Goal: Transaction & Acquisition: Purchase product/service

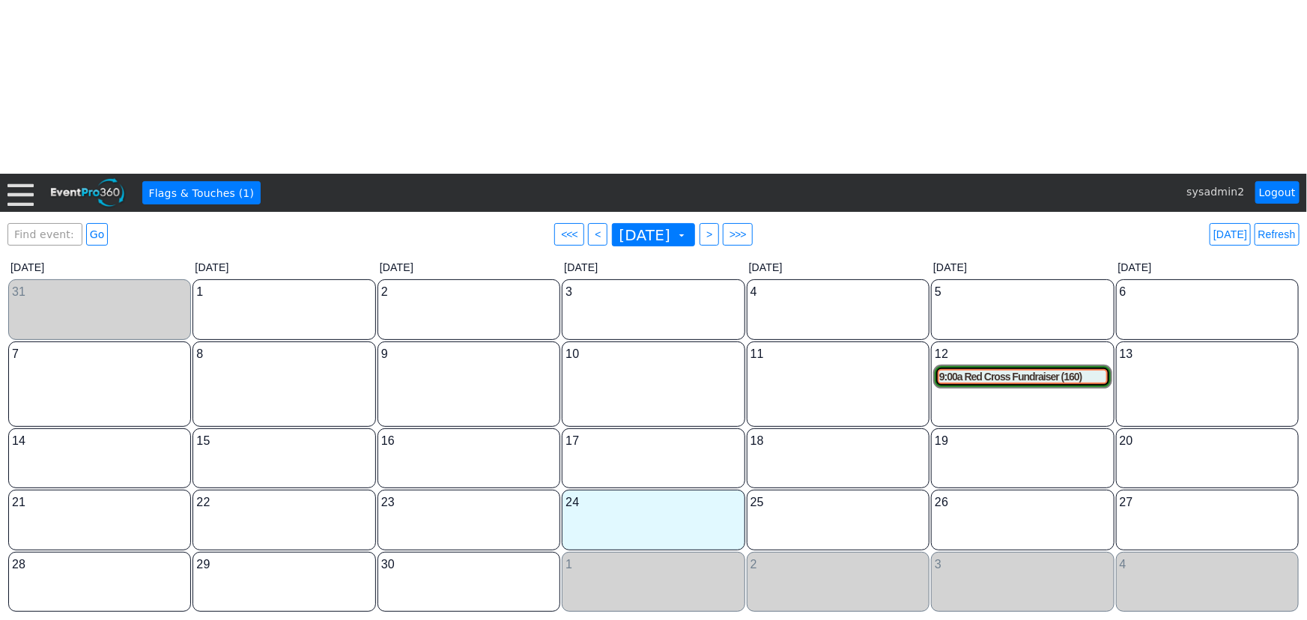
click at [401, 120] on html "Calendar of Events + Calendar View + Add Calendar Note + New Event + Reports + …" at bounding box center [653, 310] width 1307 height 620
click at [22, 190] on div at bounding box center [20, 193] width 26 height 26
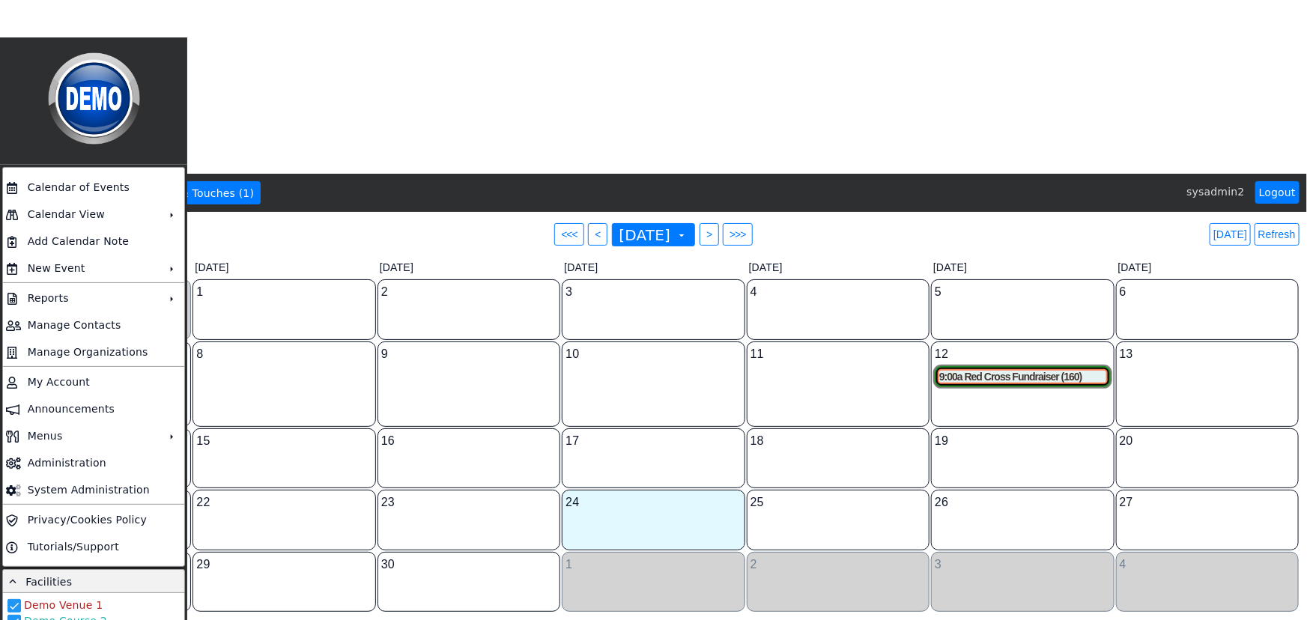
click at [405, 72] on html "Calendar of Events + Calendar View + Add Calendar Note + New Event + Reports + …" at bounding box center [653, 310] width 1307 height 620
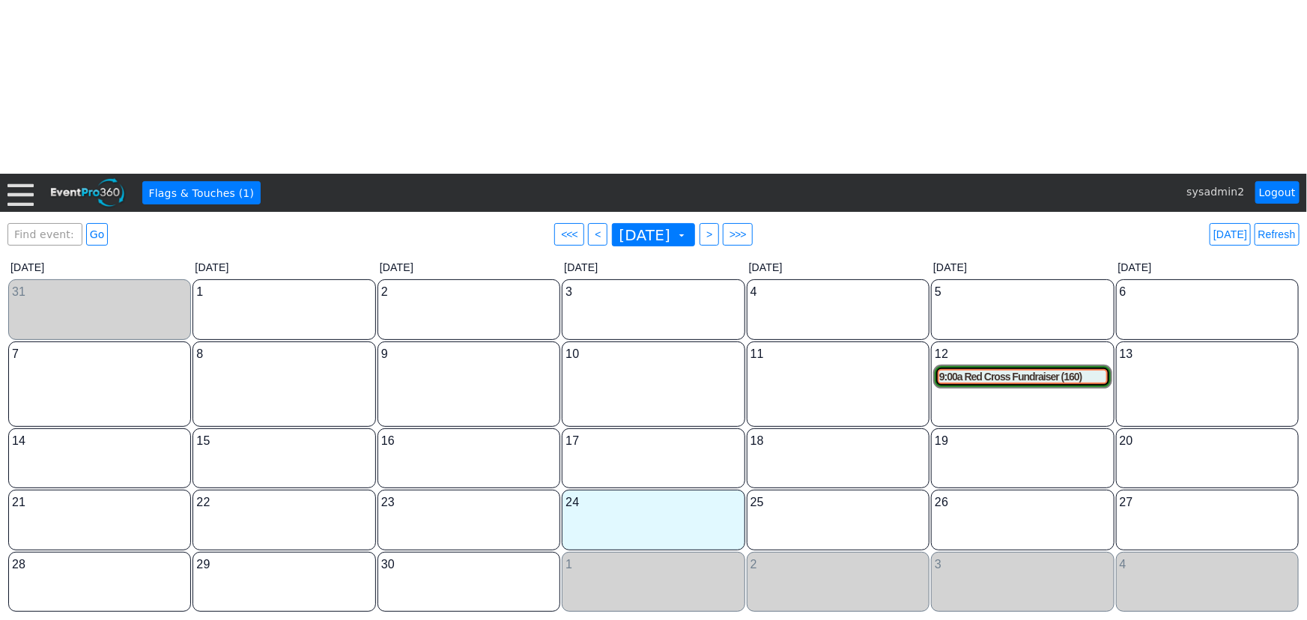
click at [20, 196] on div at bounding box center [20, 193] width 26 height 26
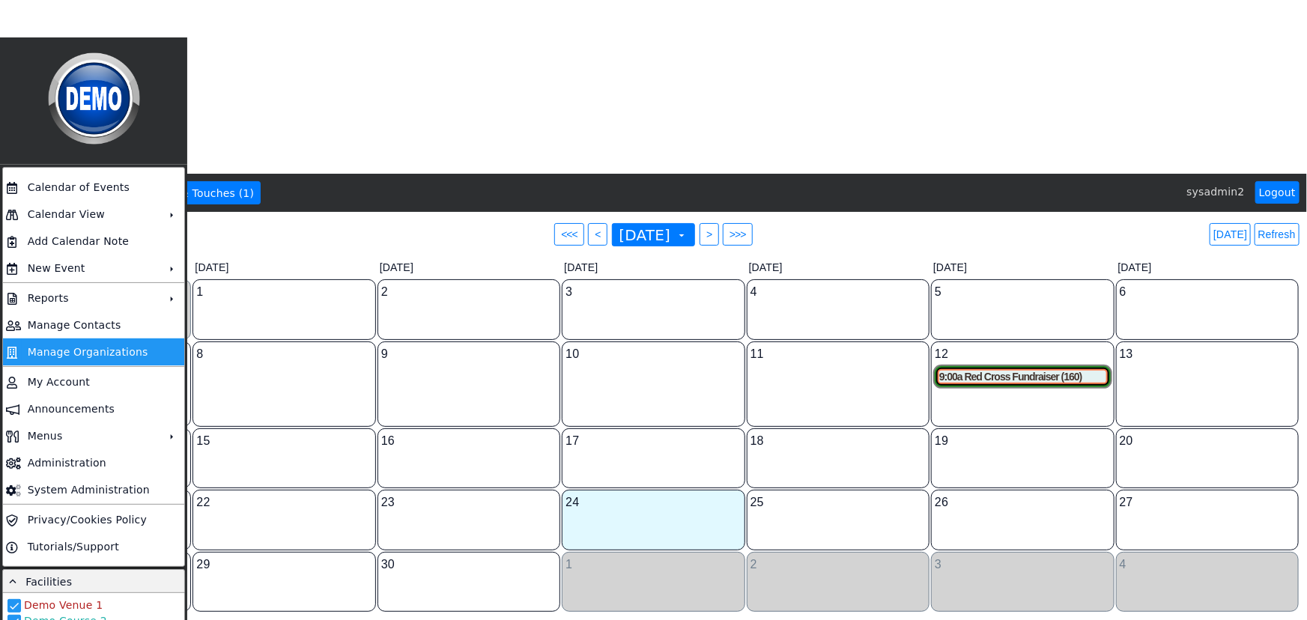
click at [74, 351] on td "Manage Organizations" at bounding box center [91, 352] width 138 height 27
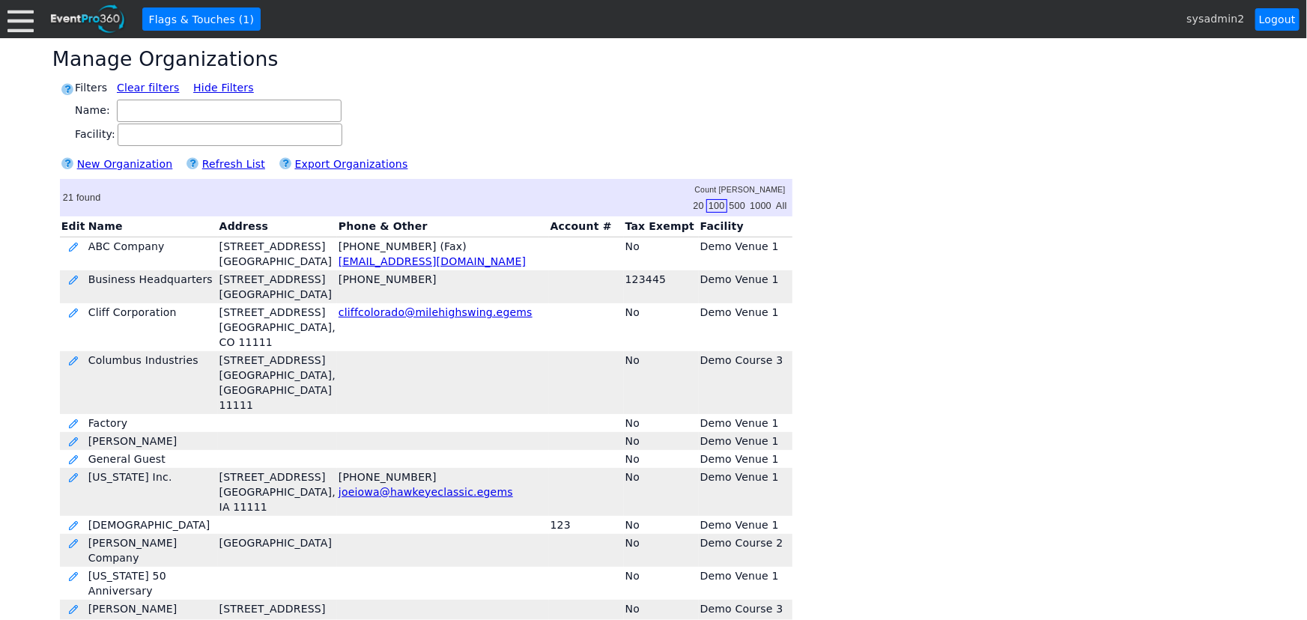
click at [23, 17] on div at bounding box center [20, 19] width 26 height 26
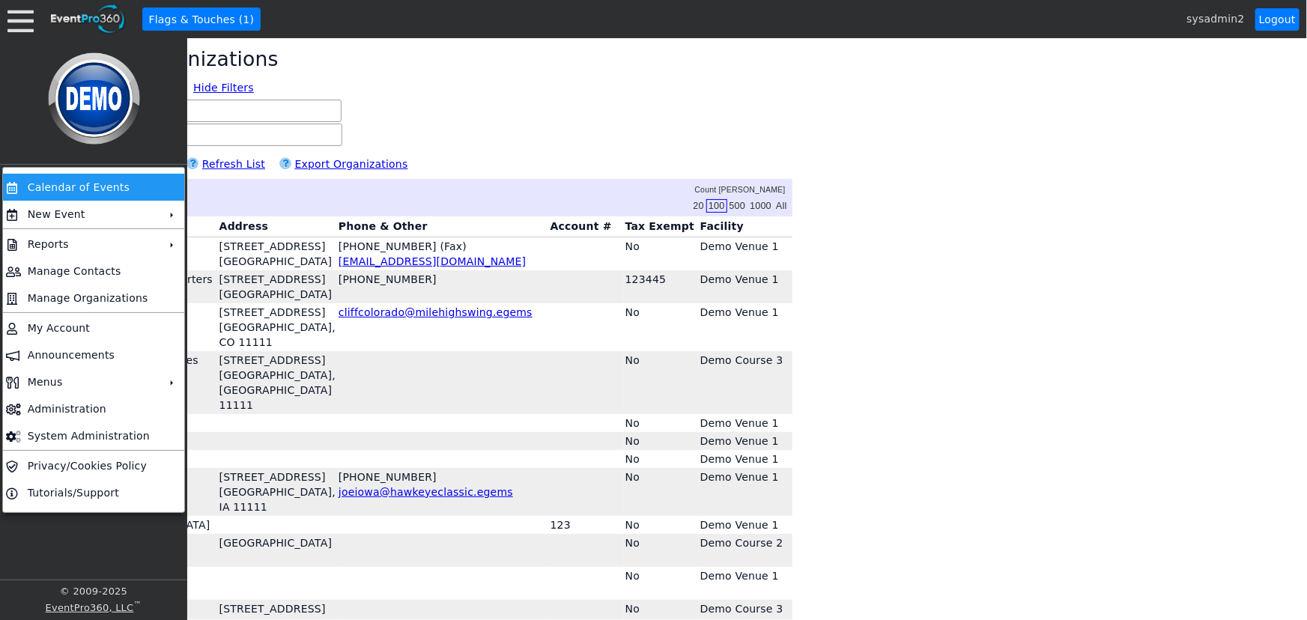
click at [68, 179] on td "Calendar of Events" at bounding box center [91, 187] width 138 height 27
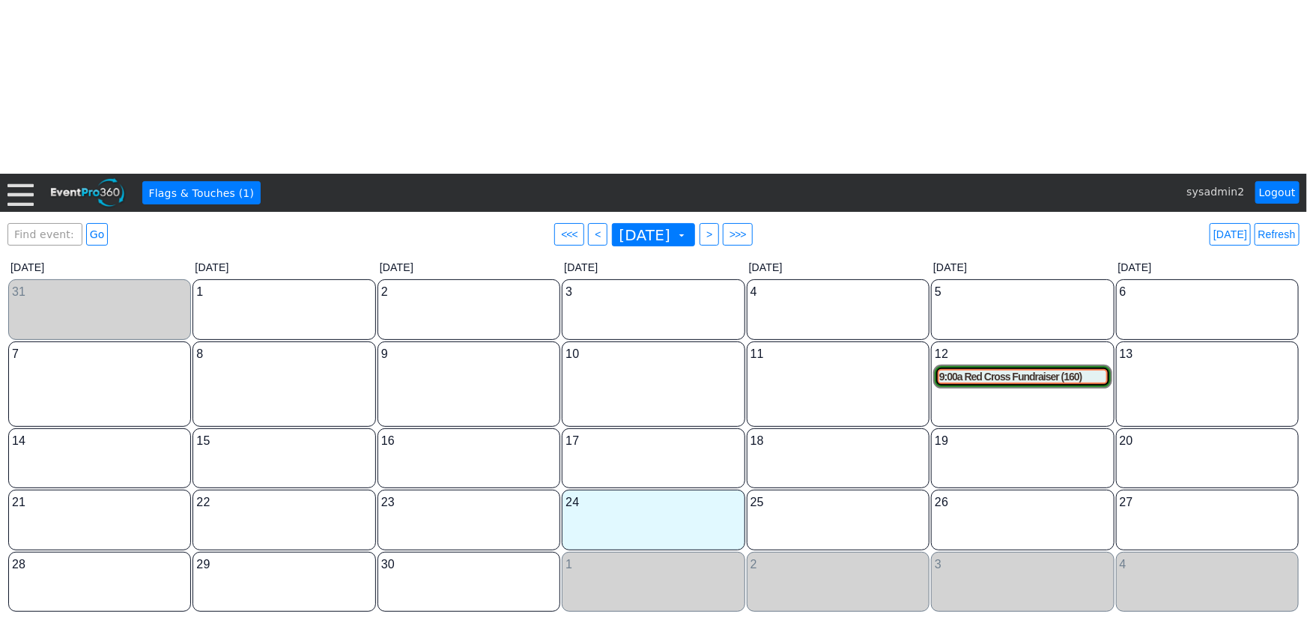
click at [58, 115] on html "Calendar of Events + Calendar View + Add Calendar Note + New Event + Reports + …" at bounding box center [653, 310] width 1307 height 620
drag, startPoint x: 94, startPoint y: 92, endPoint x: 497, endPoint y: 56, distance: 404.7
click at [497, 56] on html "Calendar of Events + Calendar View + Add Calendar Note + New Event + Reports + …" at bounding box center [653, 310] width 1307 height 620
click at [981, 376] on div "9:00a Red Cross Fundraiser (160)" at bounding box center [1022, 377] width 166 height 13
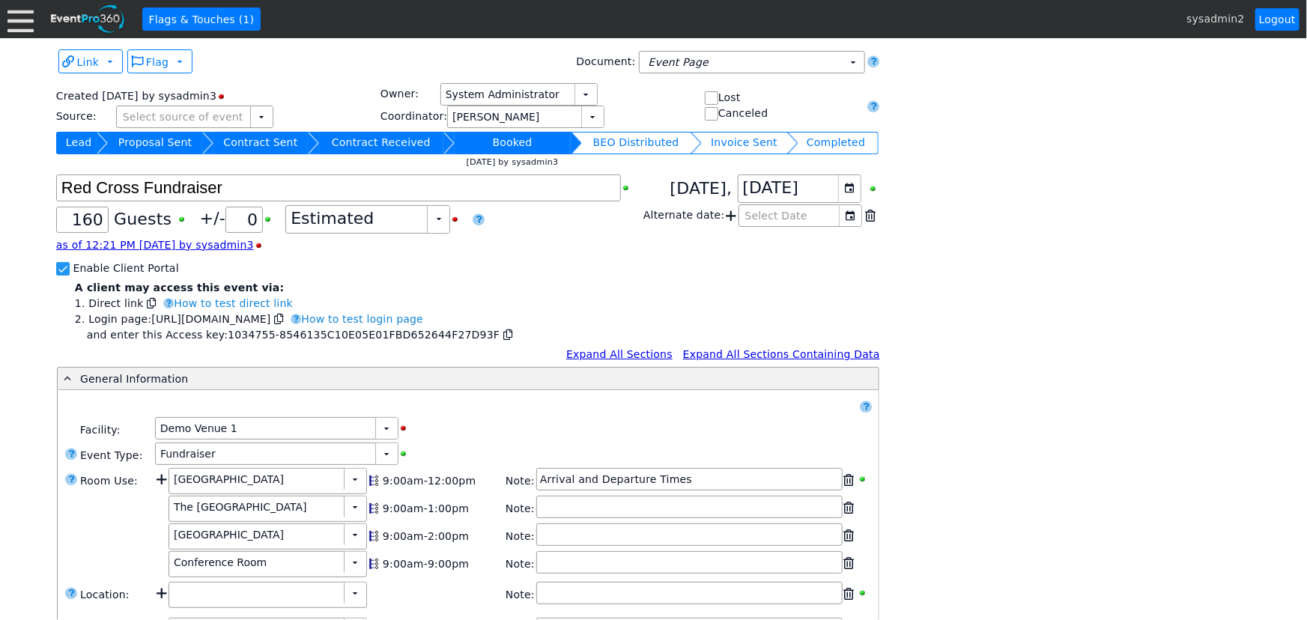
click at [22, 16] on div at bounding box center [20, 19] width 26 height 26
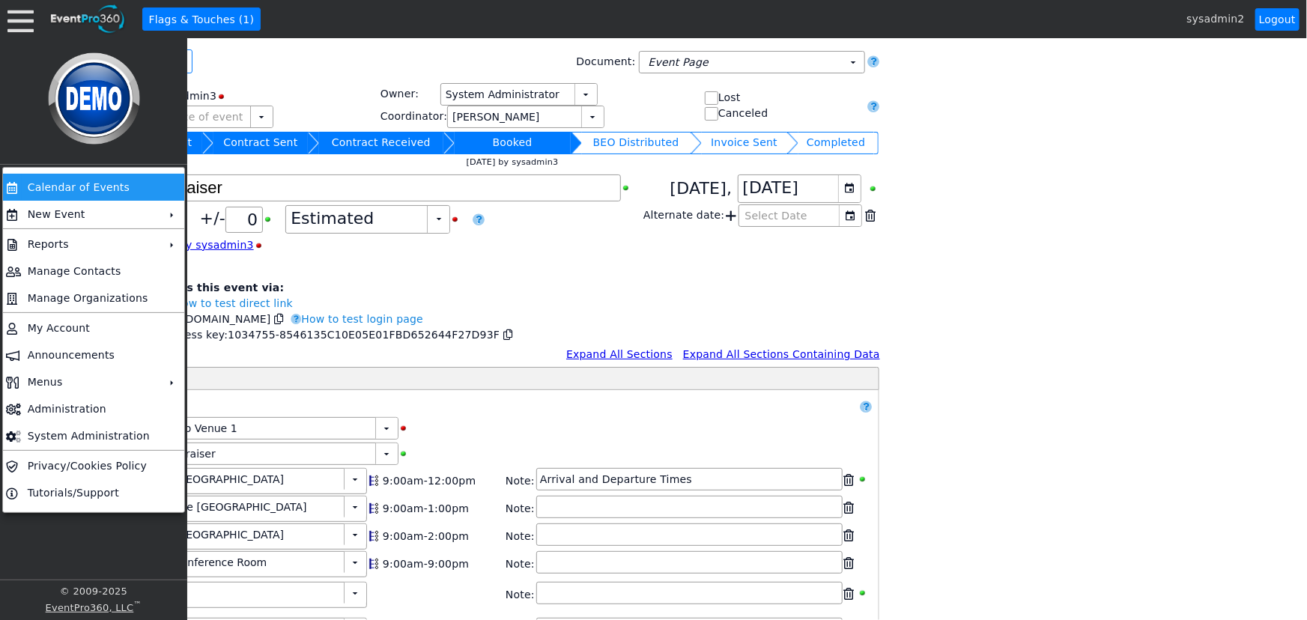
click at [90, 187] on td "Calendar of Events" at bounding box center [91, 187] width 138 height 27
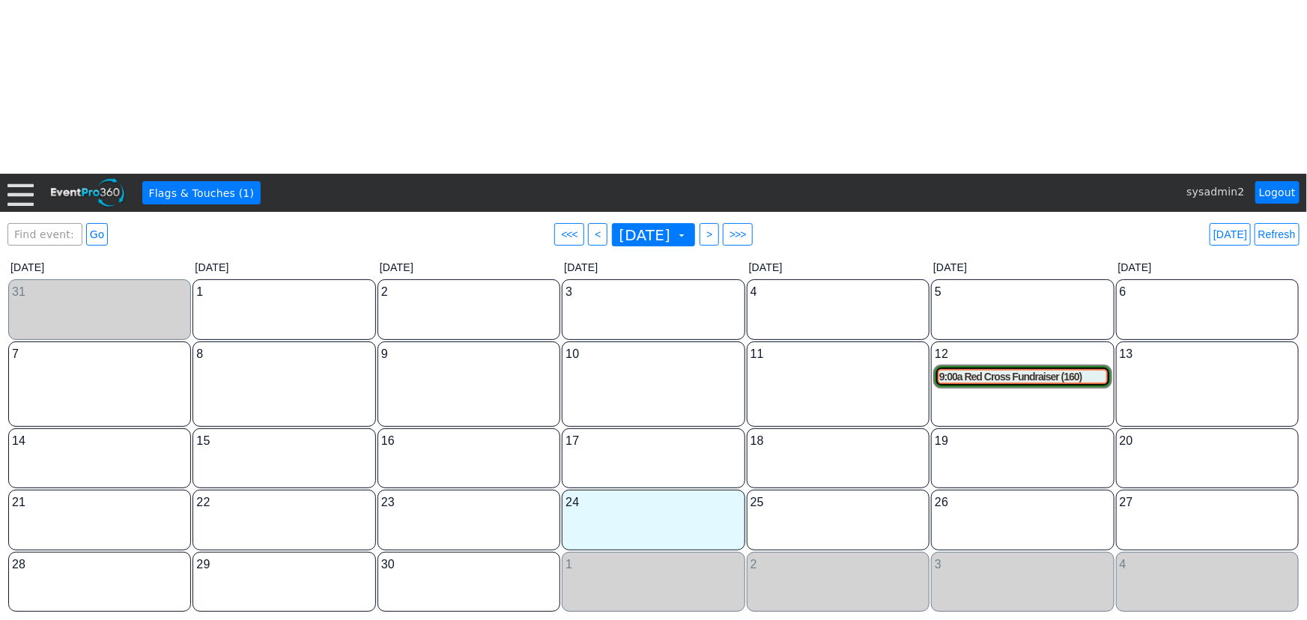
click at [22, 190] on div at bounding box center [20, 193] width 26 height 26
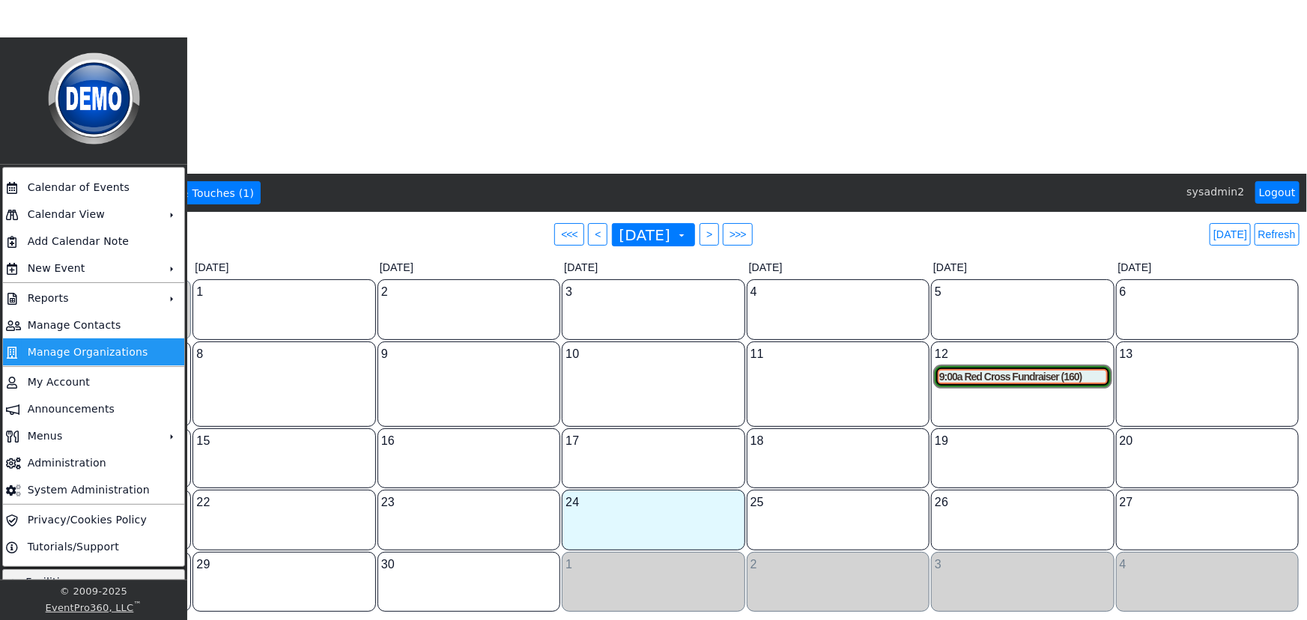
click at [80, 344] on td "Manage Organizations" at bounding box center [91, 352] width 138 height 27
click at [1021, 377] on div "9:00a Red Cross Fundraiser (160)" at bounding box center [1022, 377] width 166 height 13
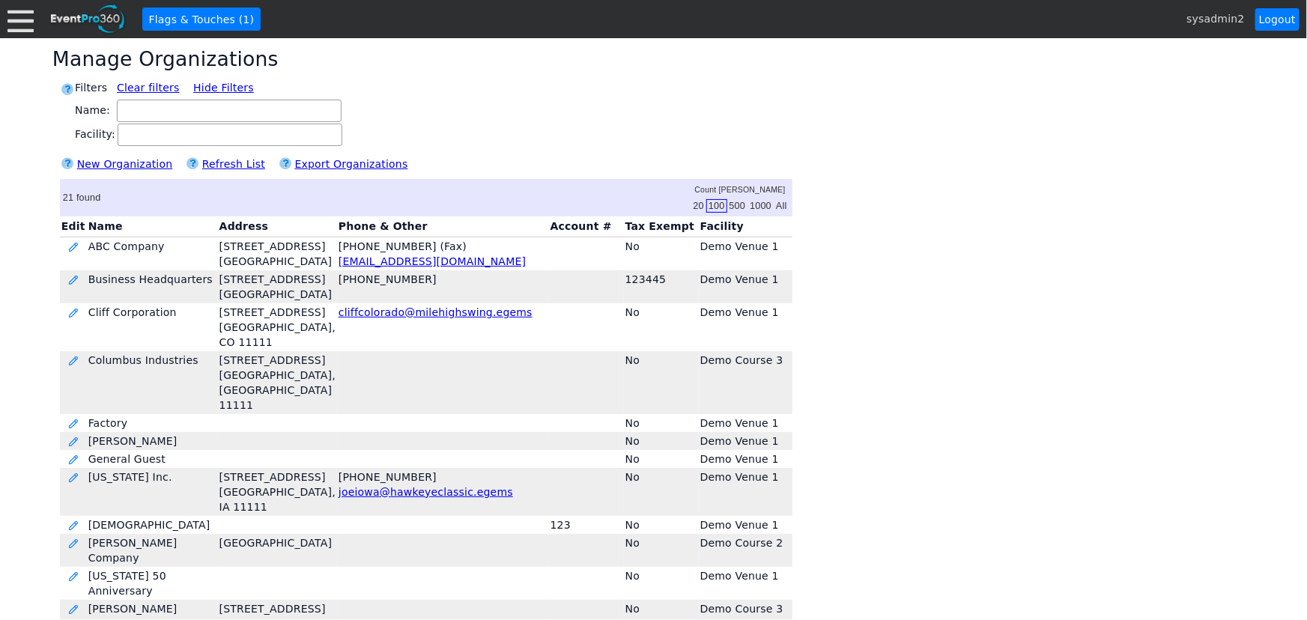
click at [16, 16] on div at bounding box center [20, 19] width 26 height 26
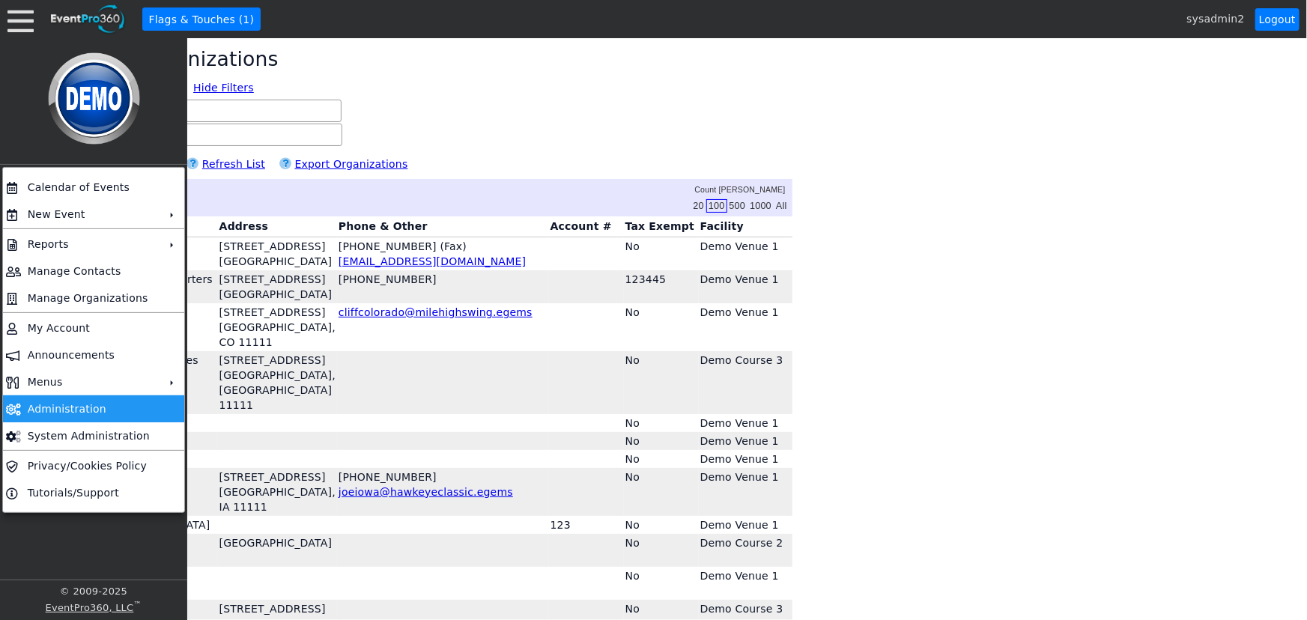
click at [71, 410] on td "Administration" at bounding box center [91, 409] width 138 height 27
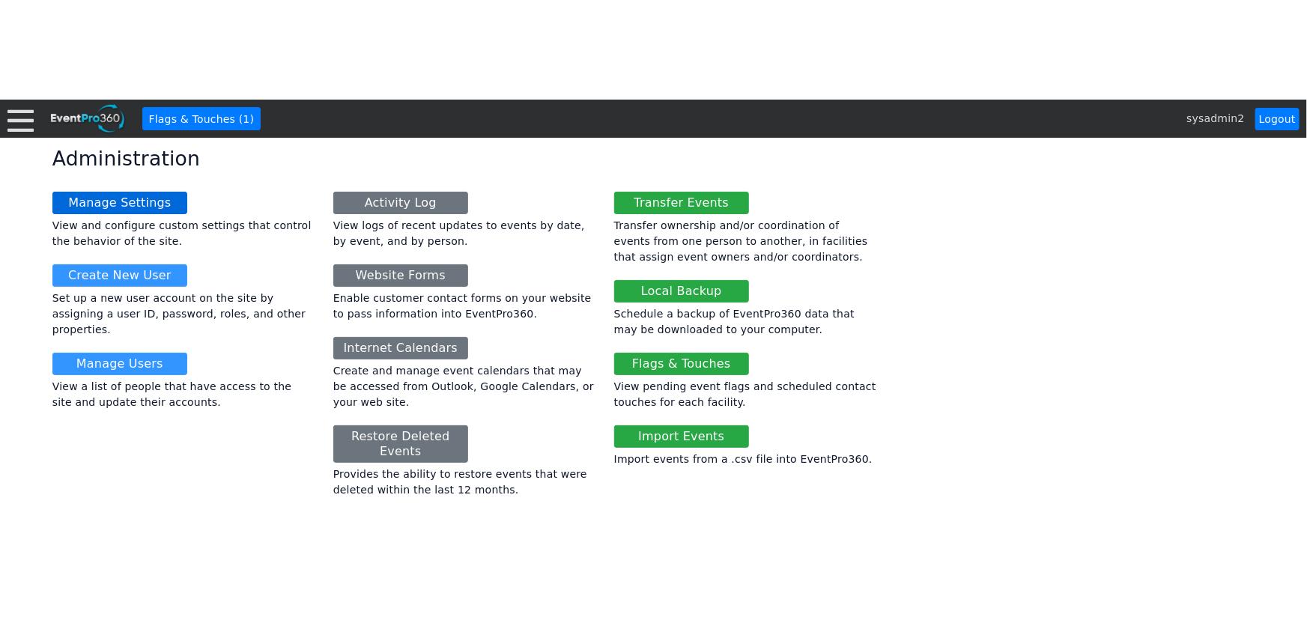
click at [118, 209] on link "Manage Settings" at bounding box center [119, 203] width 135 height 22
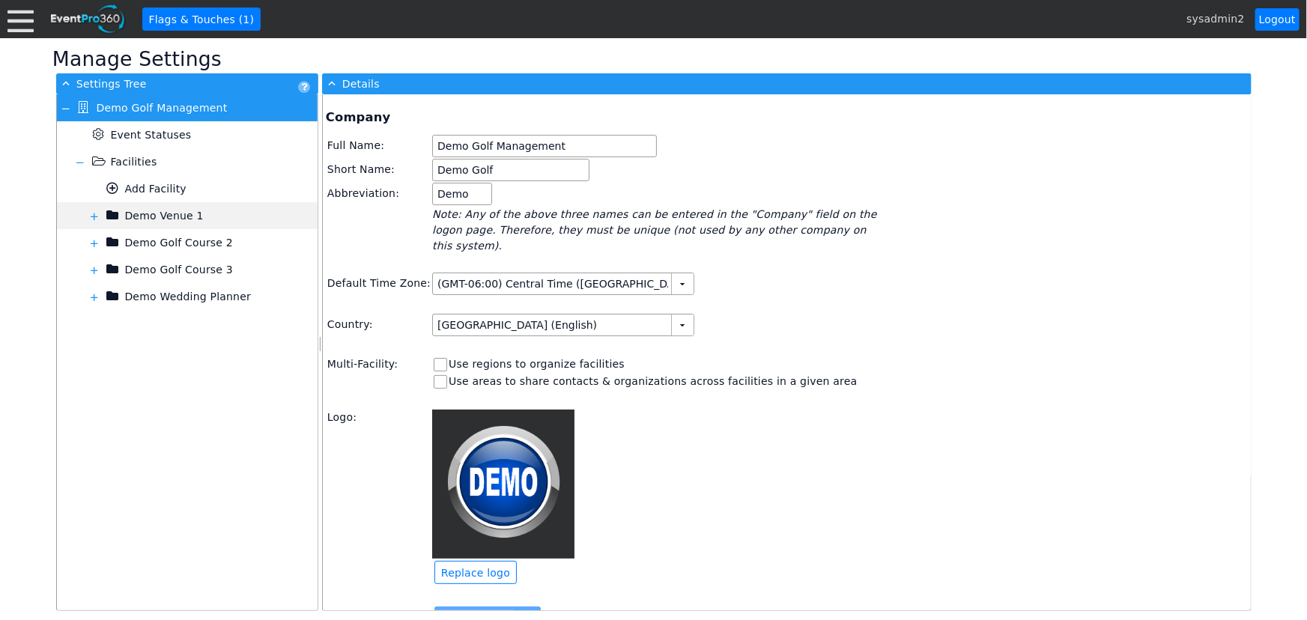
click at [92, 217] on span at bounding box center [94, 217] width 12 height 12
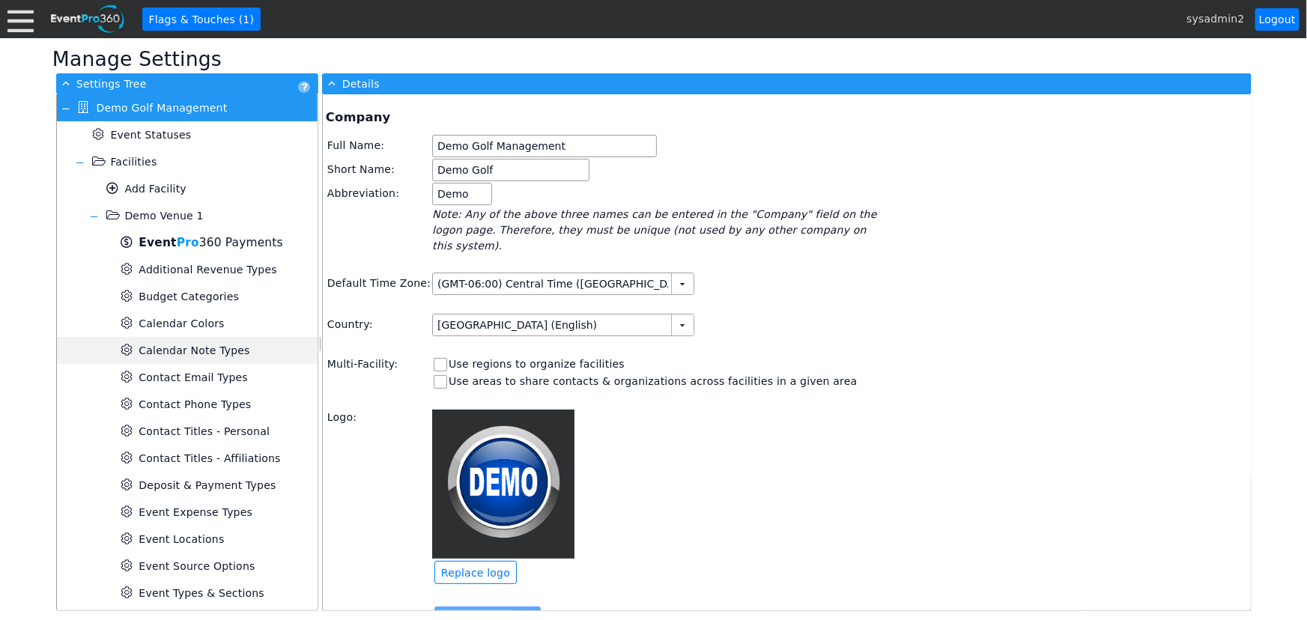
scroll to position [67, 0]
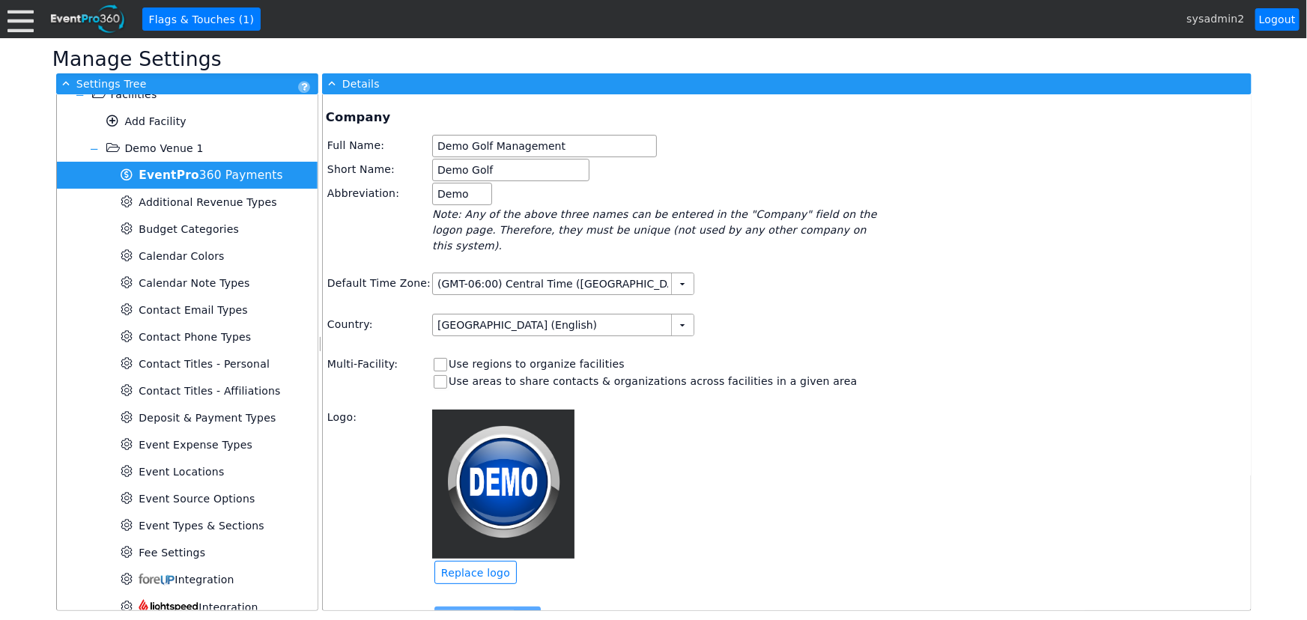
click at [168, 179] on b "Event Pro" at bounding box center [169, 175] width 60 height 13
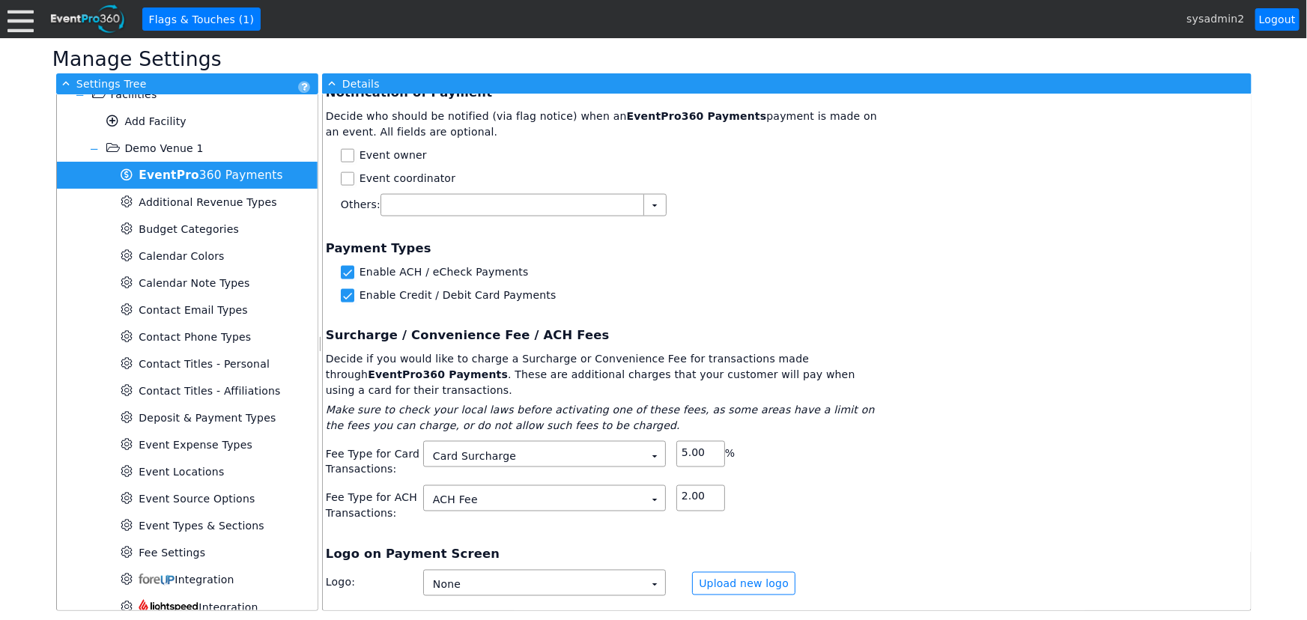
scroll to position [1089, 0]
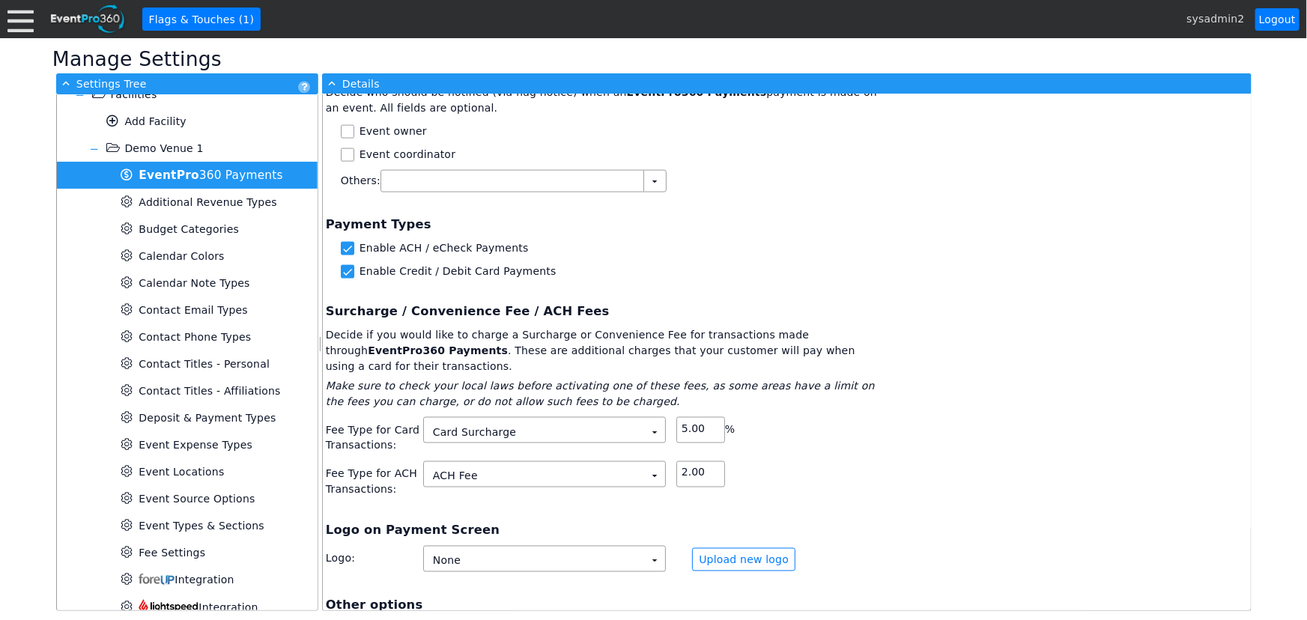
click at [775, 461] on div "Χ 2.00" at bounding box center [779, 479] width 205 height 37
click at [711, 462] on input "2" at bounding box center [701, 472] width 38 height 21
type input "2.00"
click at [789, 461] on div "Χ 2.00" at bounding box center [779, 479] width 205 height 37
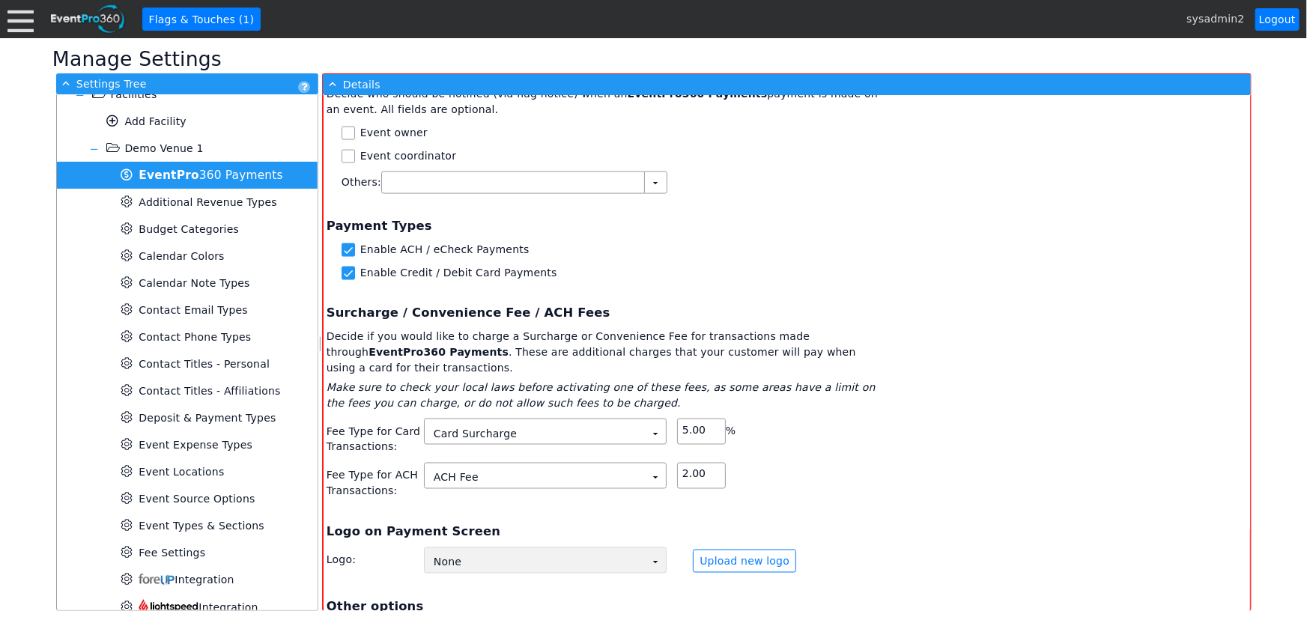
click at [641, 552] on td "None Χ" at bounding box center [535, 562] width 220 height 21
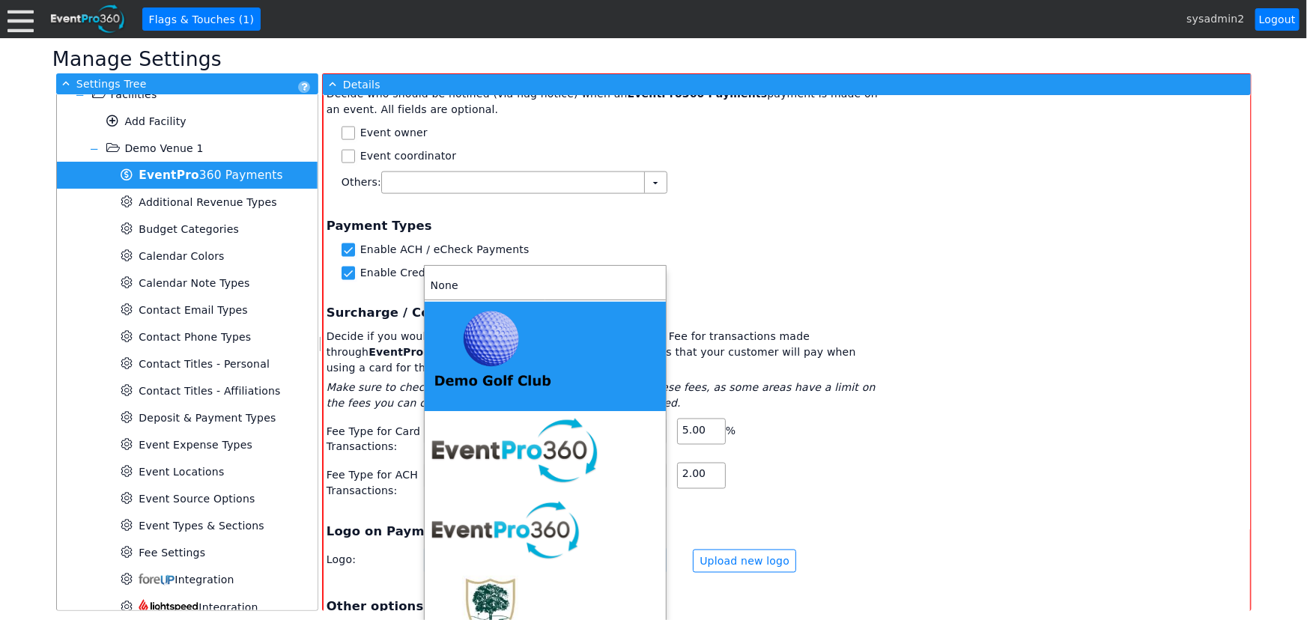
click at [542, 372] on img "<span><img src='/gems/images/logos/d222ba0c-f558-44af-92a4-b1758c098005/facilit…" at bounding box center [493, 355] width 125 height 94
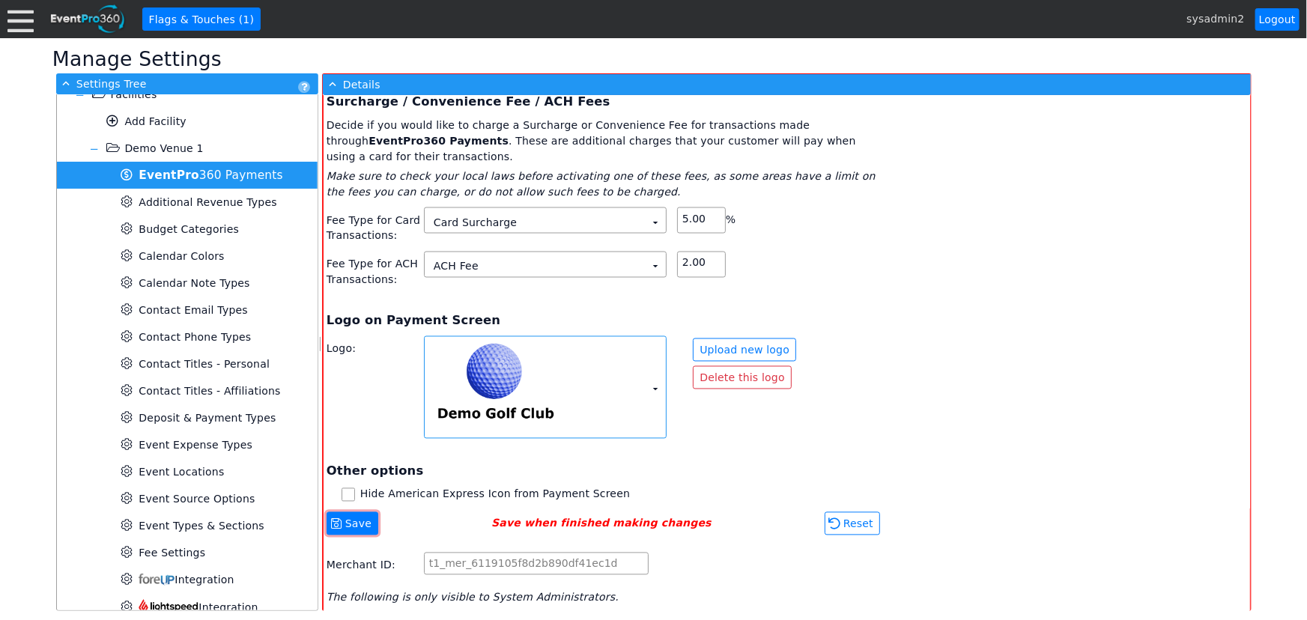
scroll to position [1306, 0]
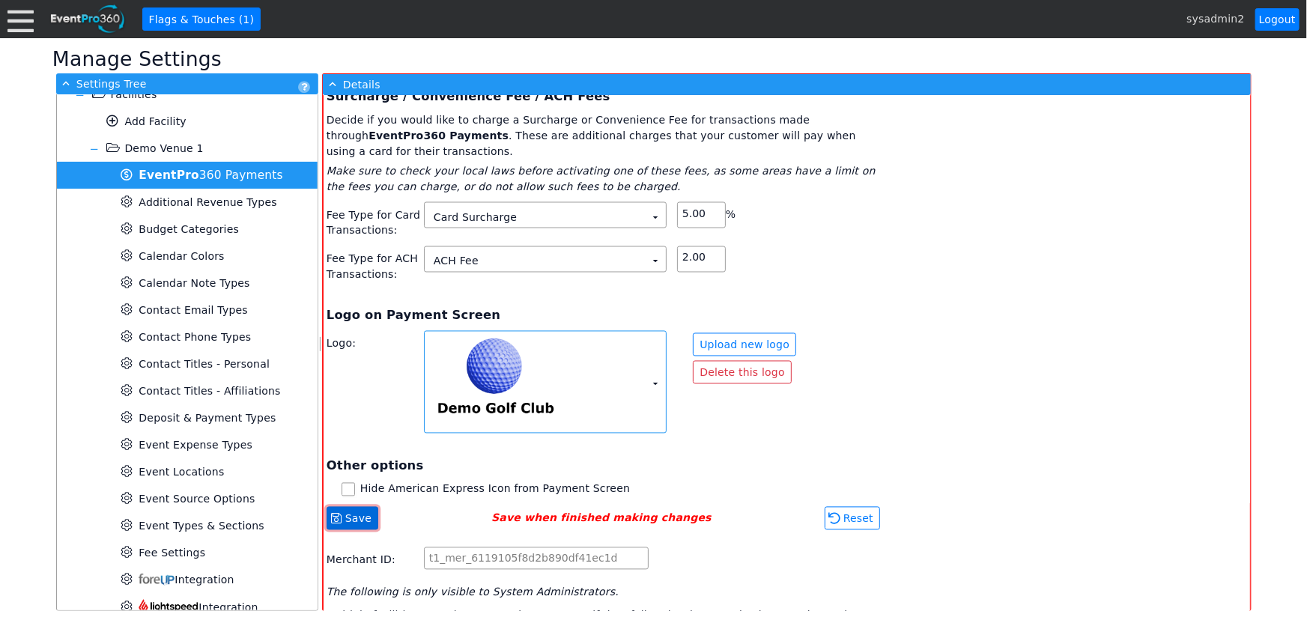
click at [350, 512] on span "Save" at bounding box center [358, 519] width 32 height 15
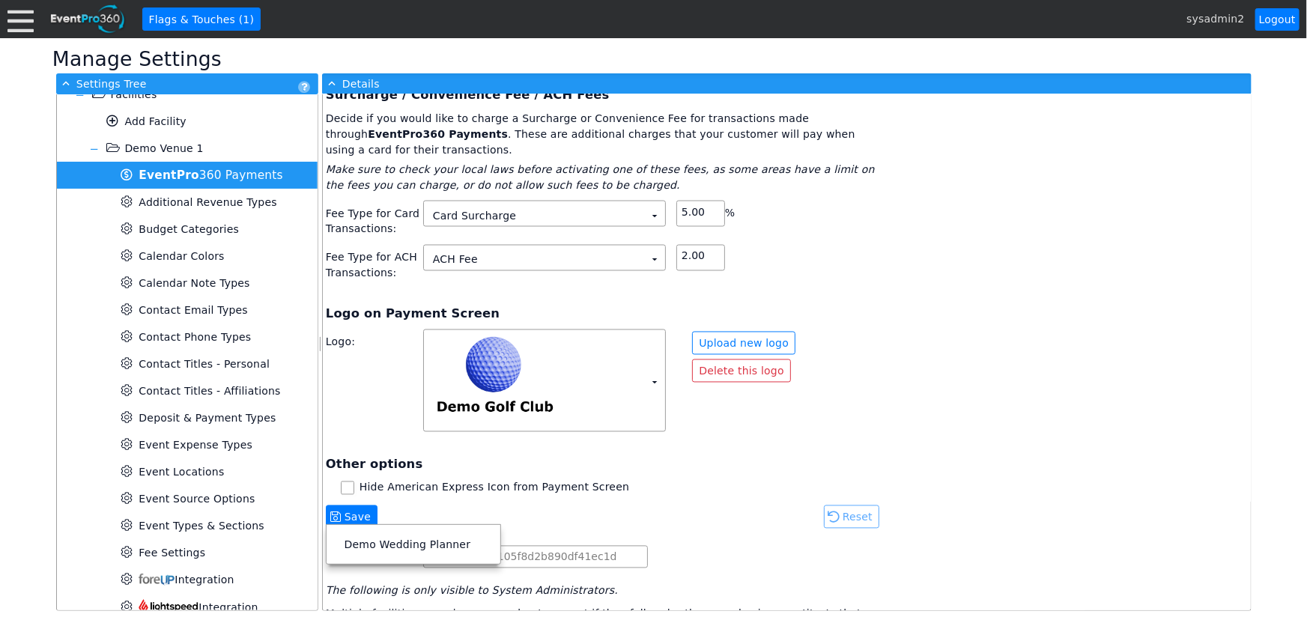
click at [576, 607] on div "Multiple facilities may share a merchant account if they fall under the same bu…" at bounding box center [604, 622] width 556 height 31
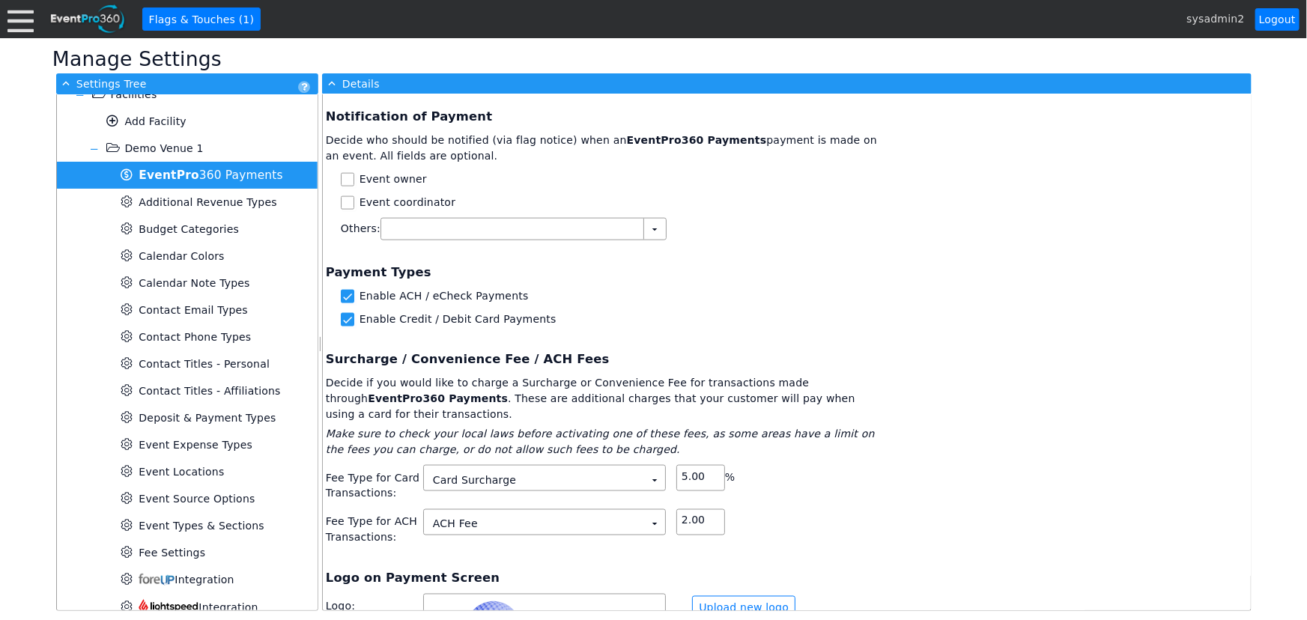
scroll to position [1101, 0]
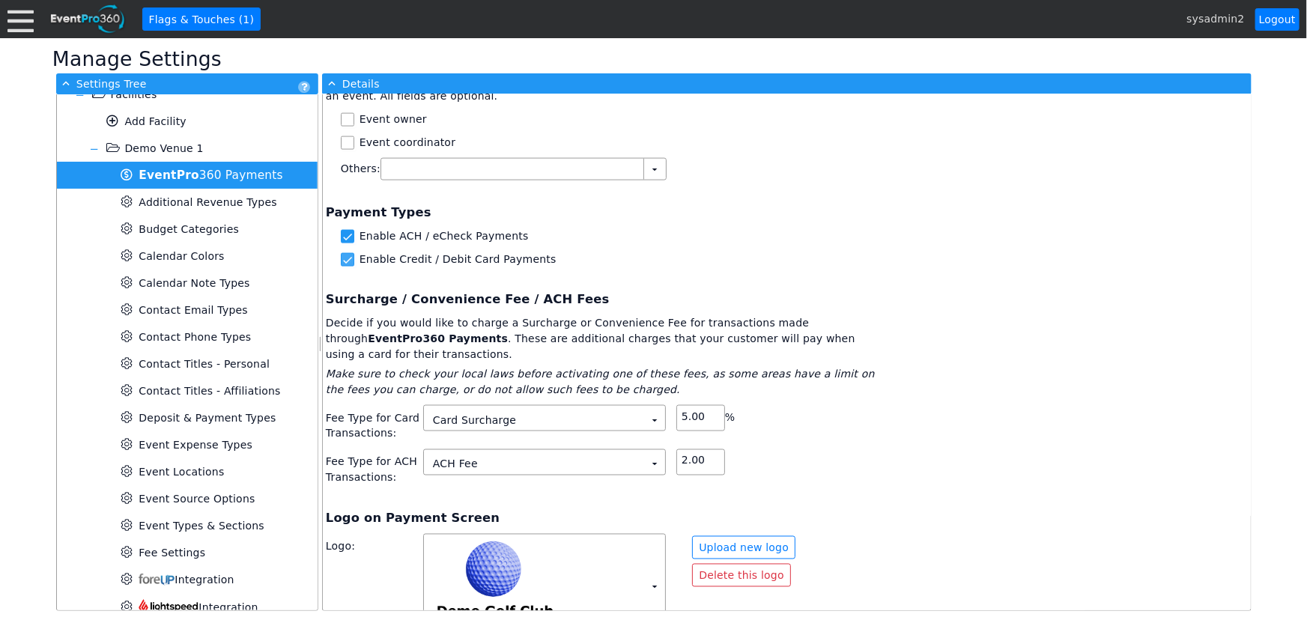
click at [346, 254] on input "Enable Credit / Debit Card Payments" at bounding box center [349, 261] width 15 height 15
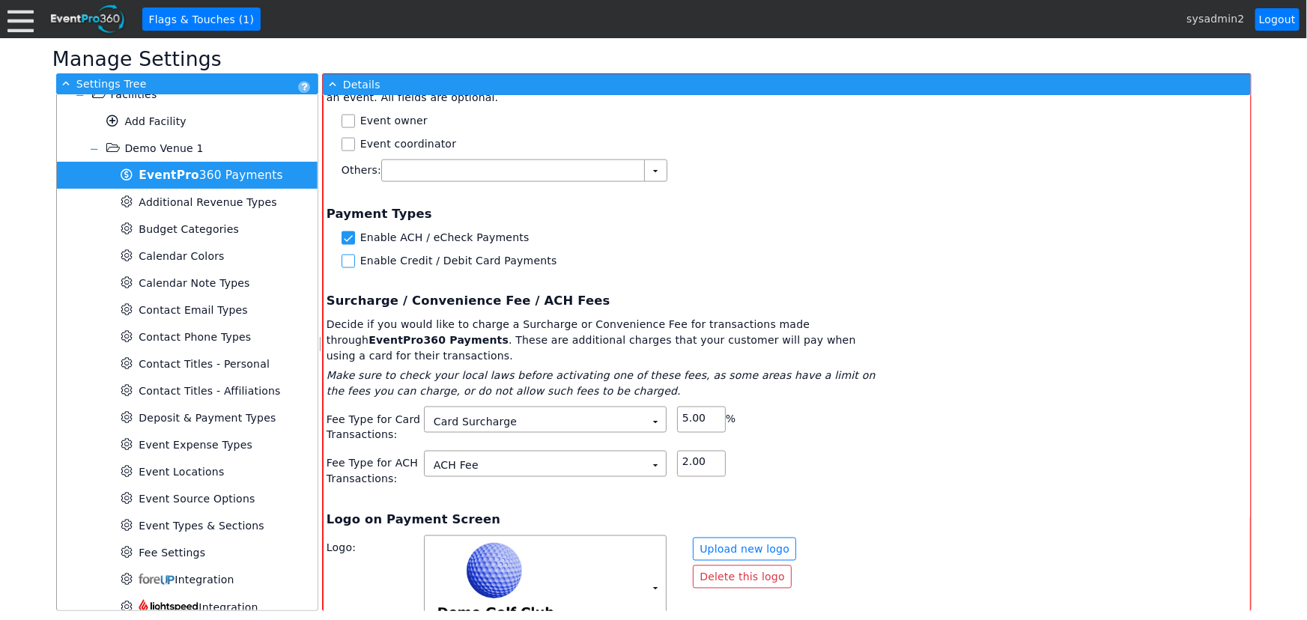
click at [347, 255] on input "Enable Credit / Debit Card Payments" at bounding box center [349, 262] width 15 height 15
checkbox input "true"
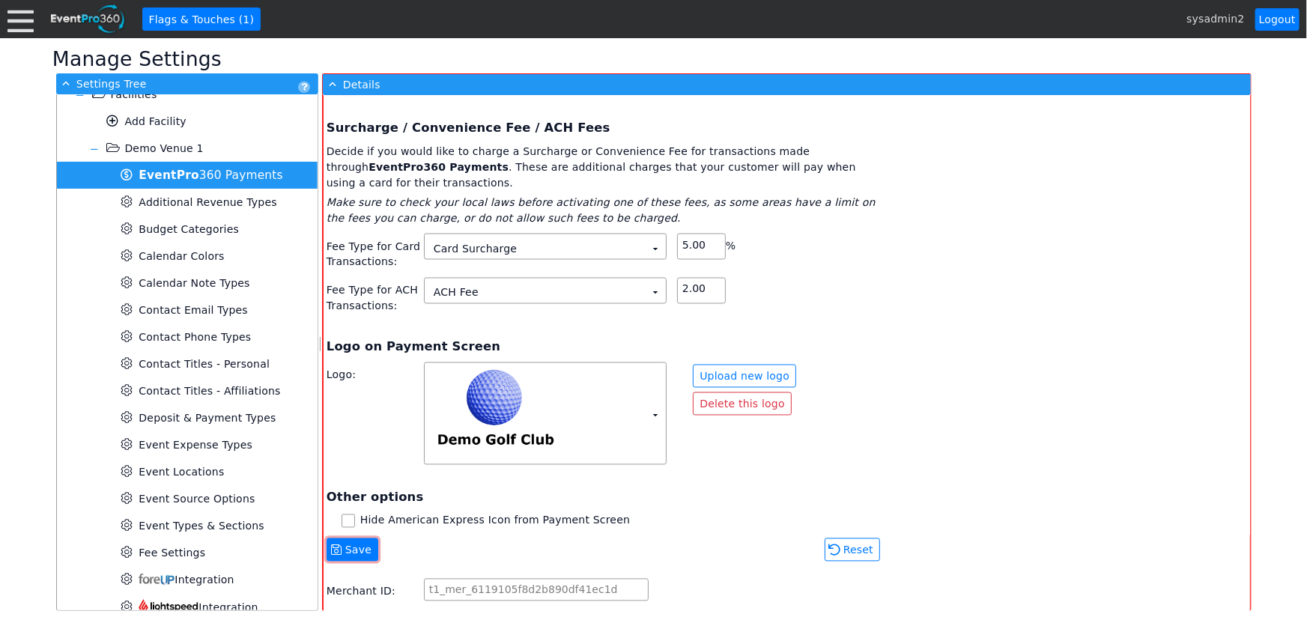
scroll to position [1306, 0]
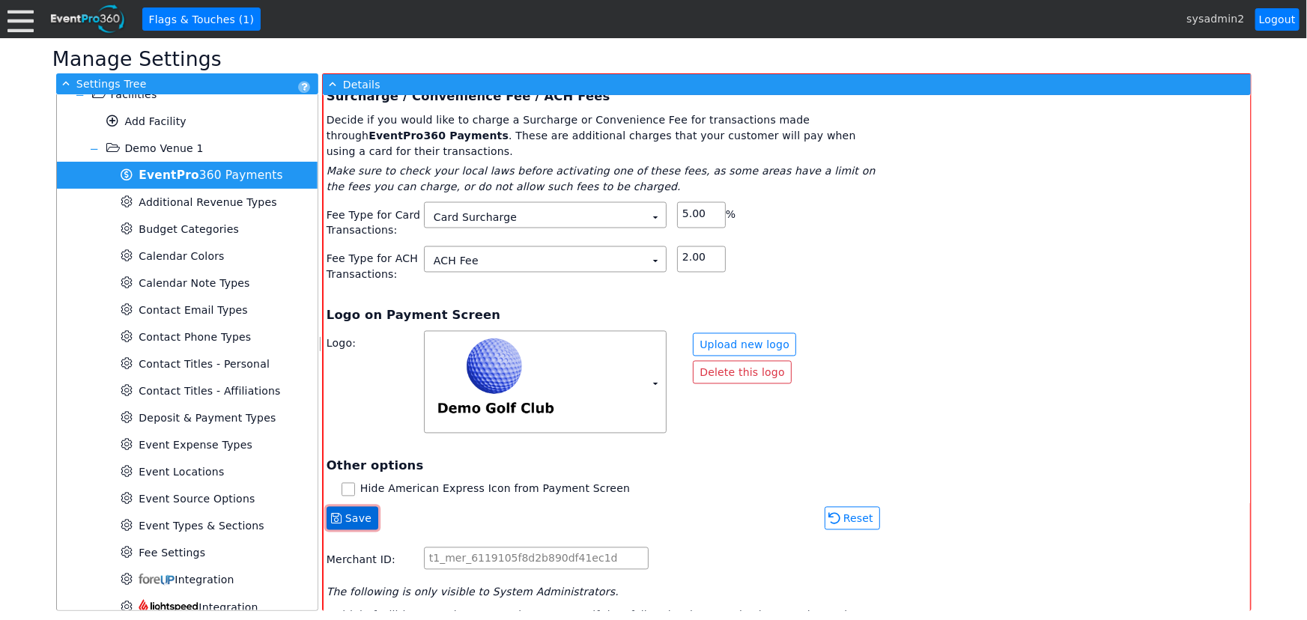
click at [355, 512] on span "Save" at bounding box center [358, 519] width 32 height 15
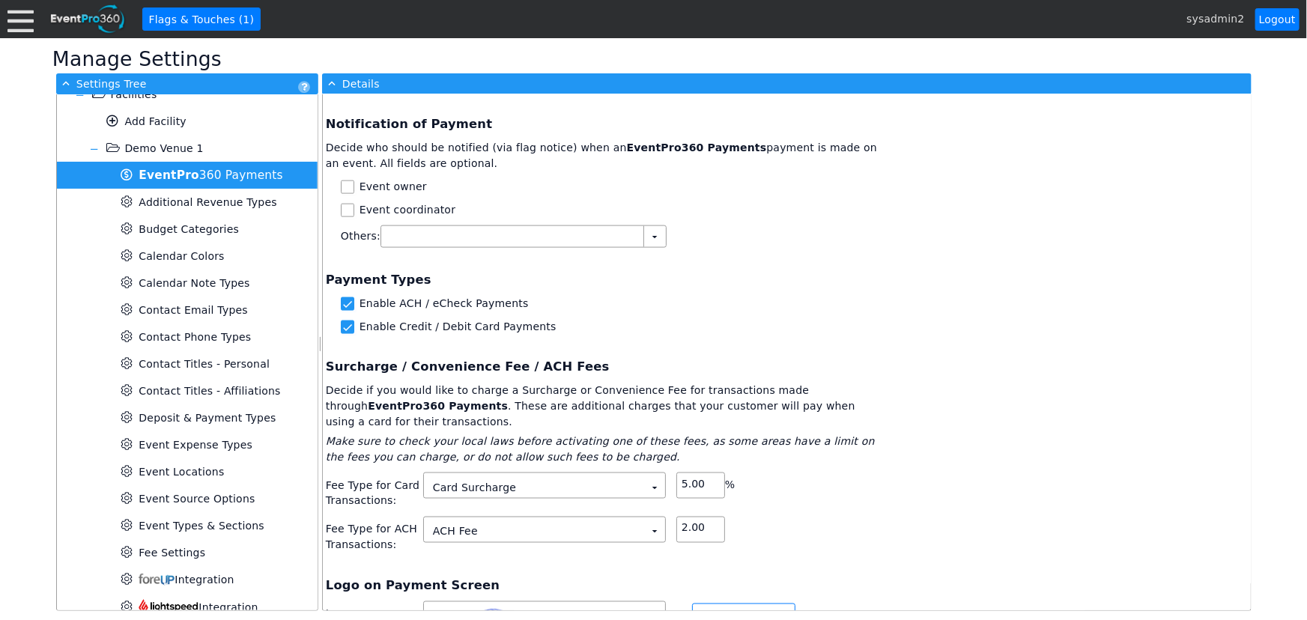
scroll to position [1147, 0]
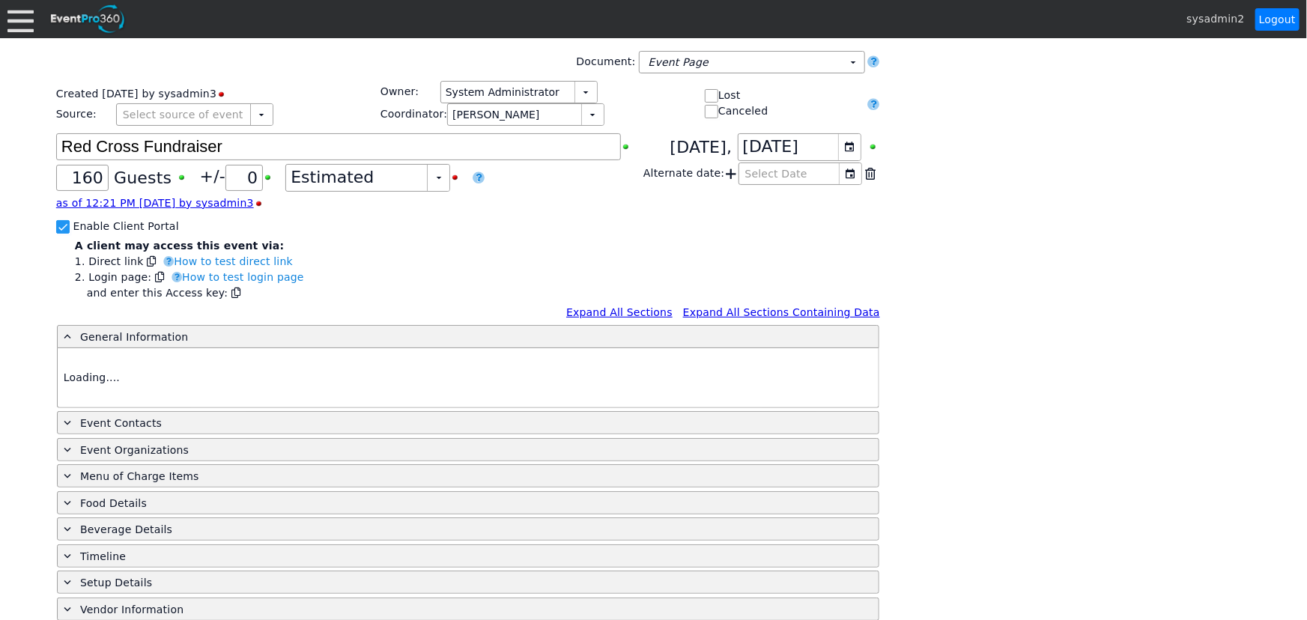
type input "Demo Venue 1"
type input "Fundraiser"
type input "1034755"
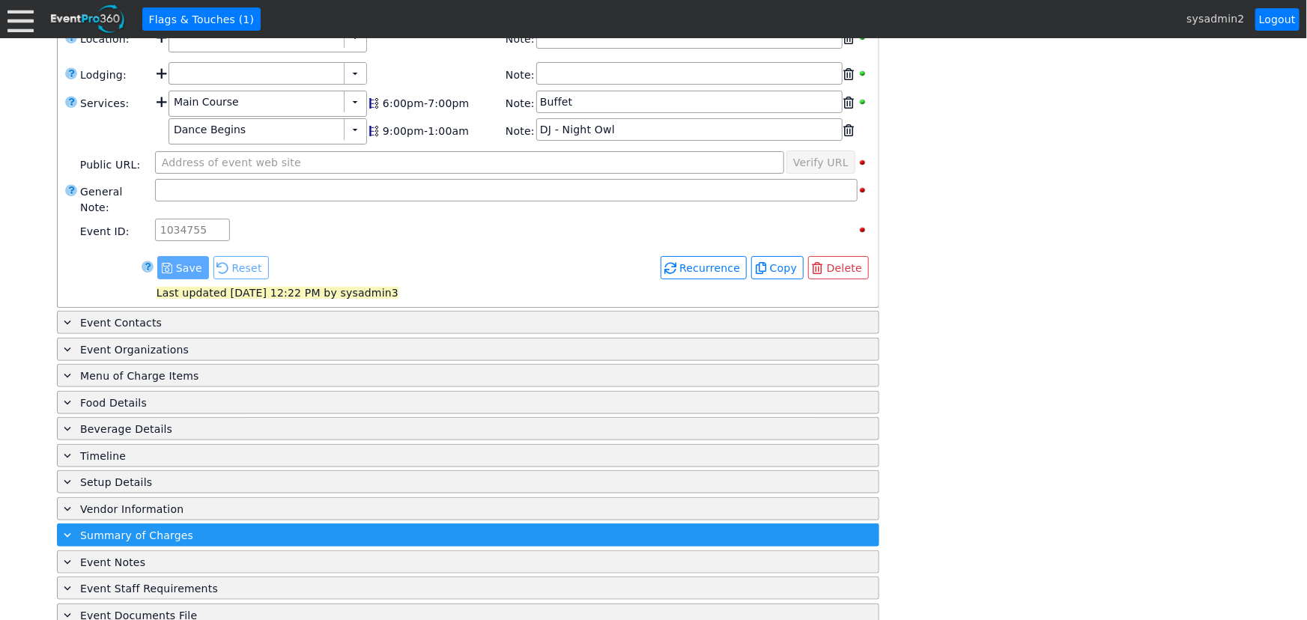
click at [190, 527] on div "+ Summary of Charges" at bounding box center [438, 535] width 754 height 17
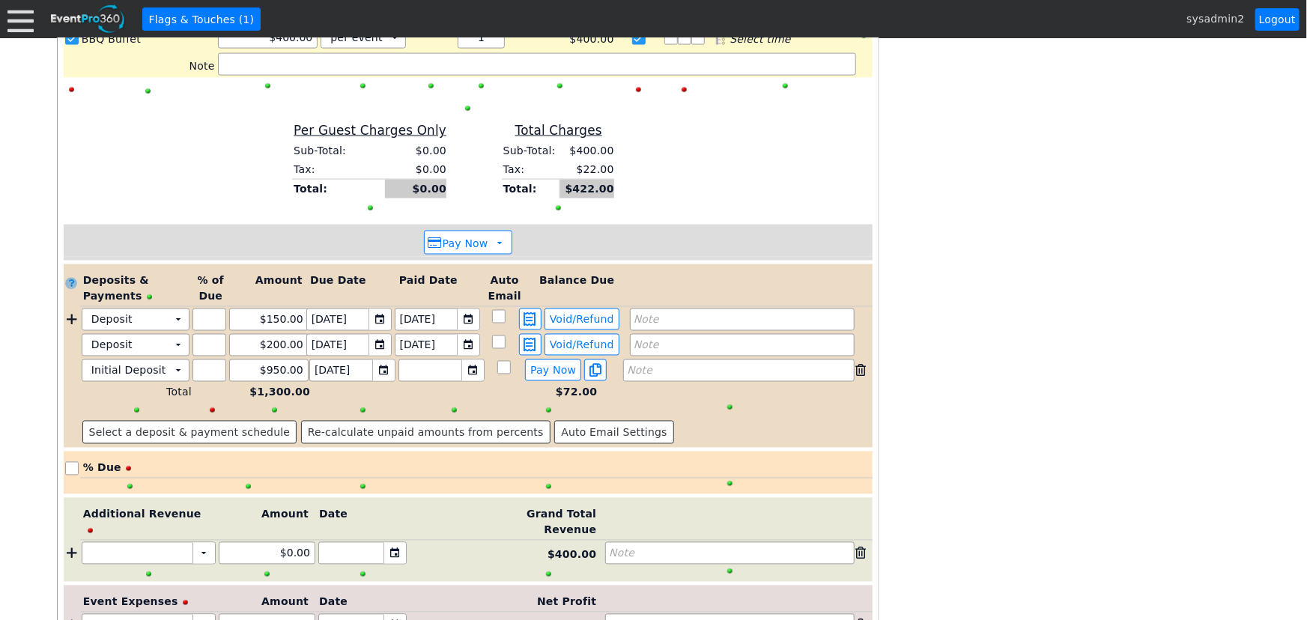
scroll to position [1199, 0]
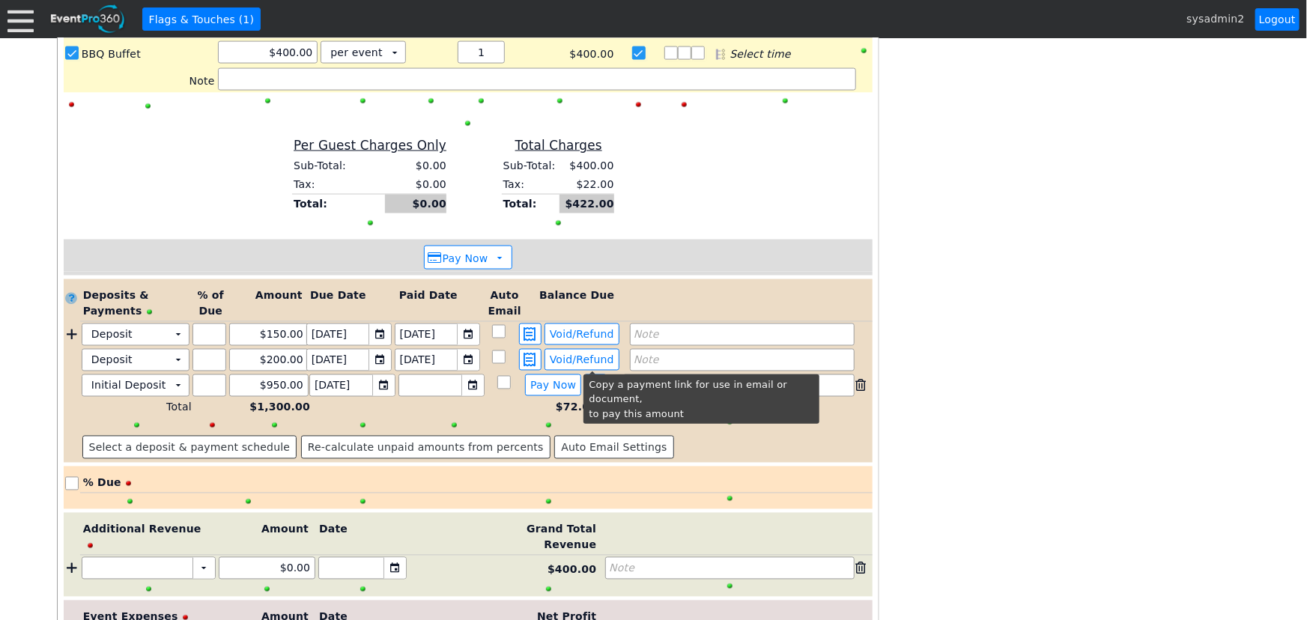
click at [594, 379] on span at bounding box center [596, 385] width 18 height 13
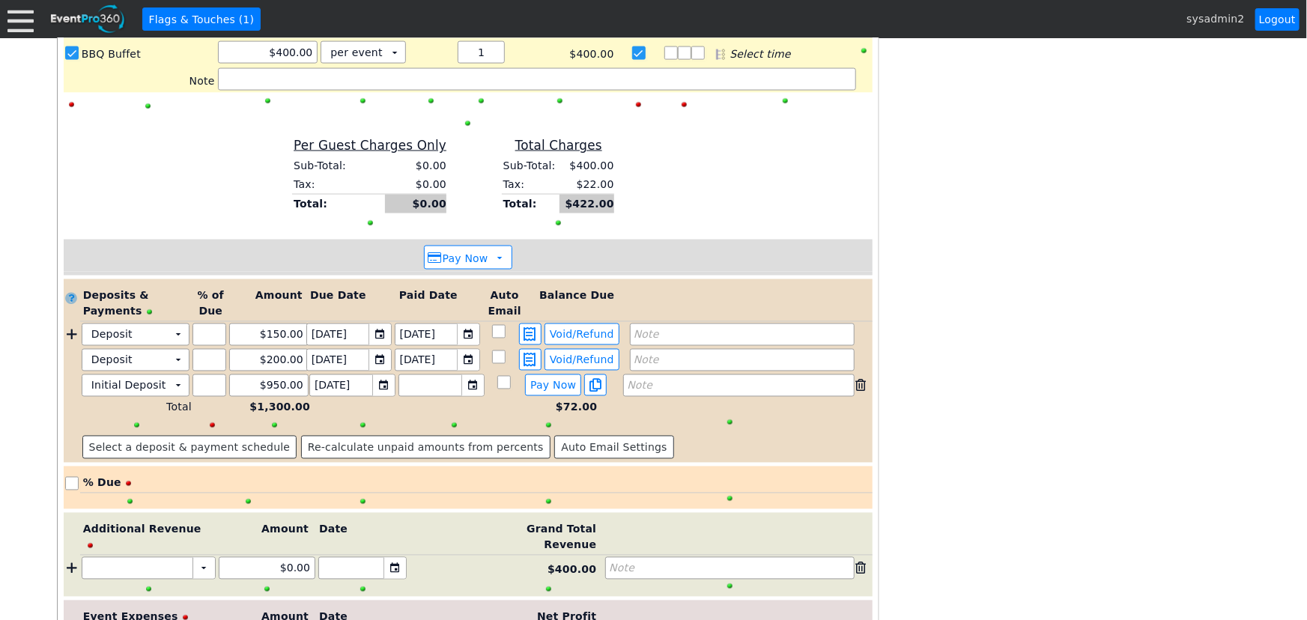
click at [541, 379] on span "Pay Now" at bounding box center [553, 385] width 52 height 13
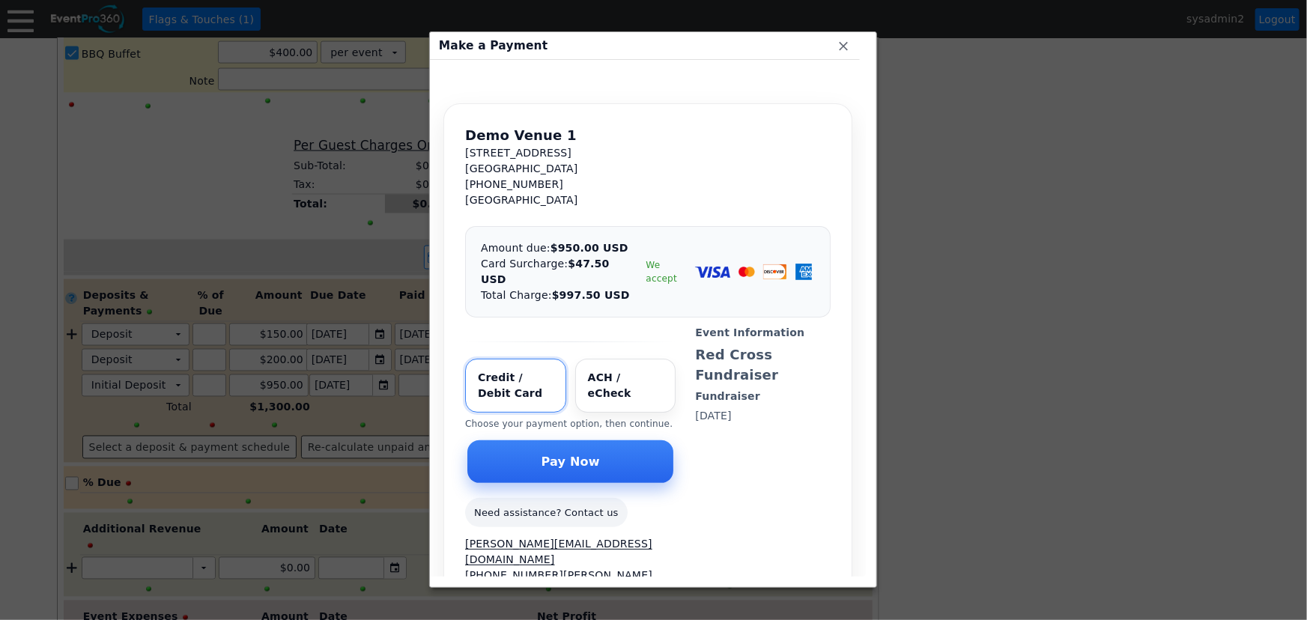
scroll to position [0, 0]
click at [610, 360] on input "Select payment method" at bounding box center [625, 387] width 101 height 54
radio input "true"
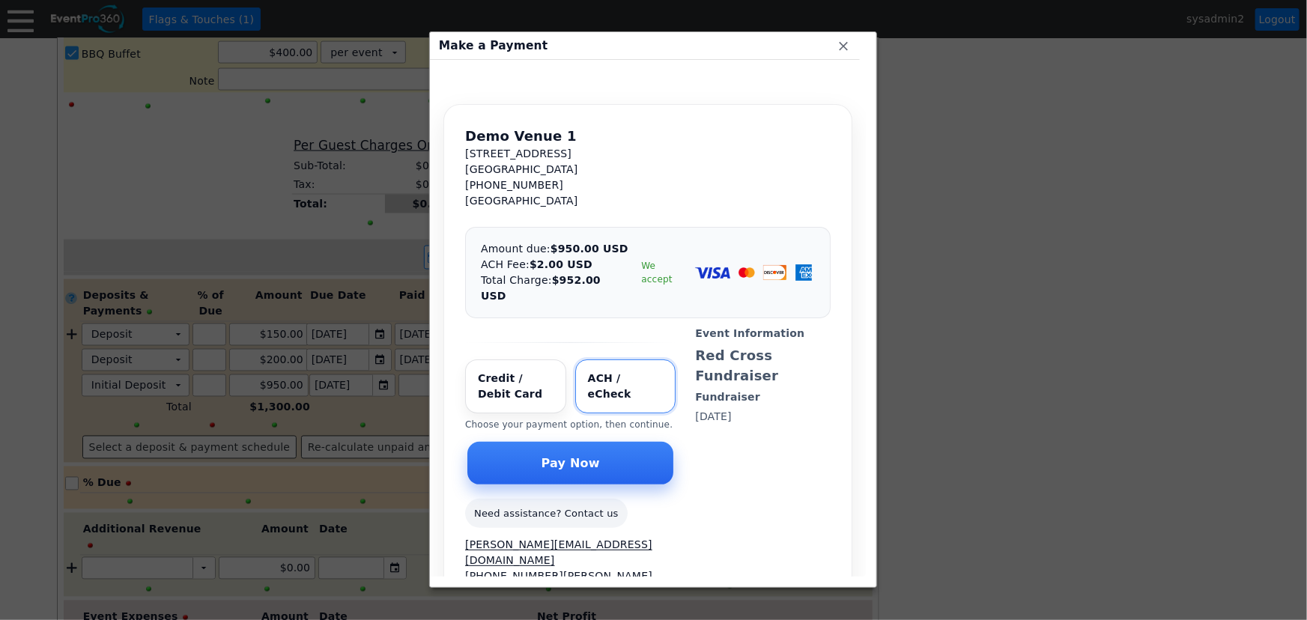
click at [513, 369] on input "Select payment method" at bounding box center [515, 387] width 101 height 54
radio input "true"
click at [617, 366] on input "Select payment method" at bounding box center [625, 387] width 101 height 54
radio input "true"
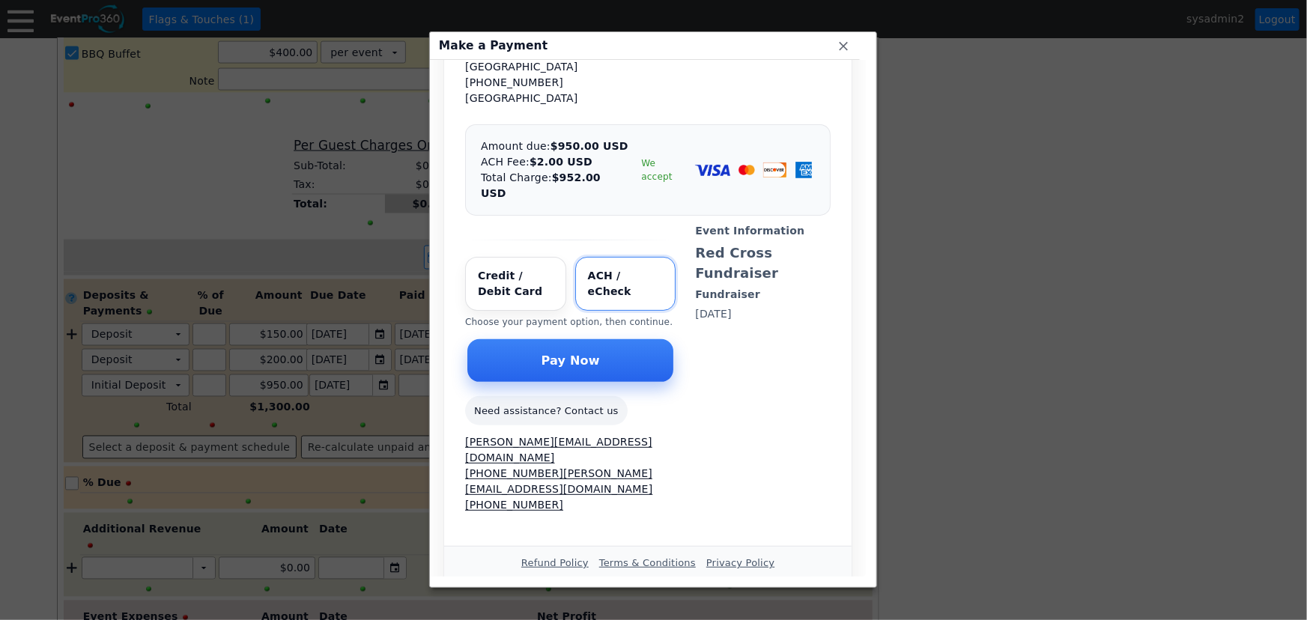
scroll to position [34, 0]
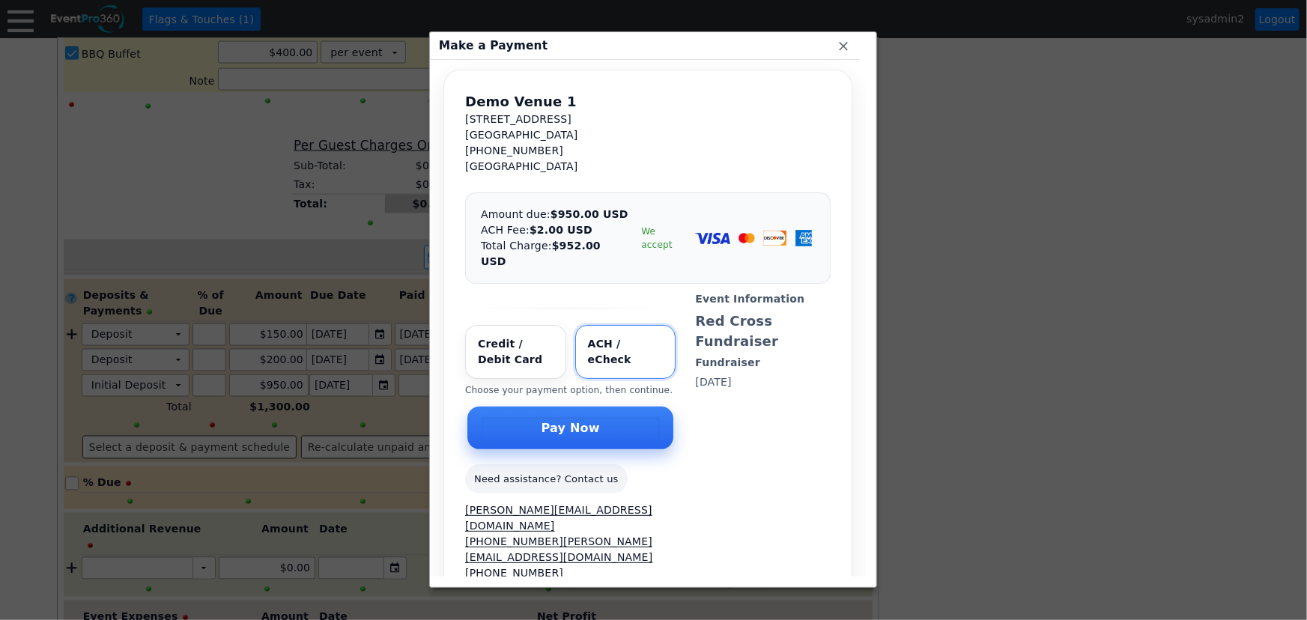
click at [557, 421] on span "Pay Now" at bounding box center [571, 428] width 64 height 15
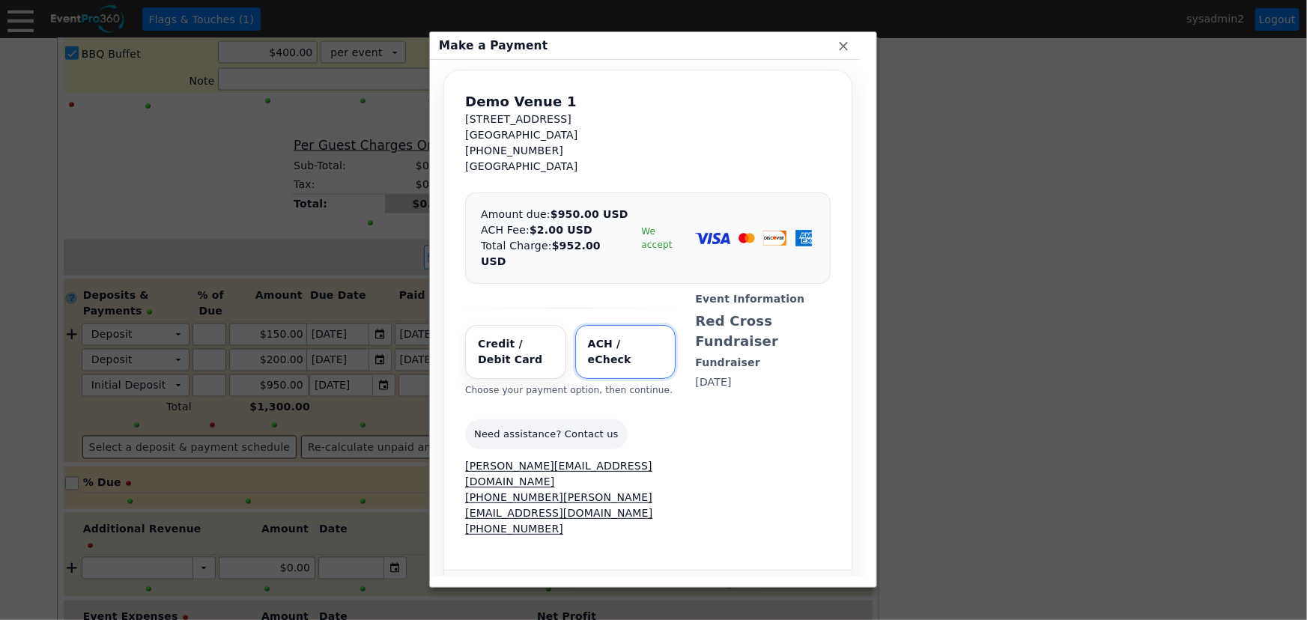
click at [618, 325] on input "Select payment method" at bounding box center [625, 352] width 101 height 54
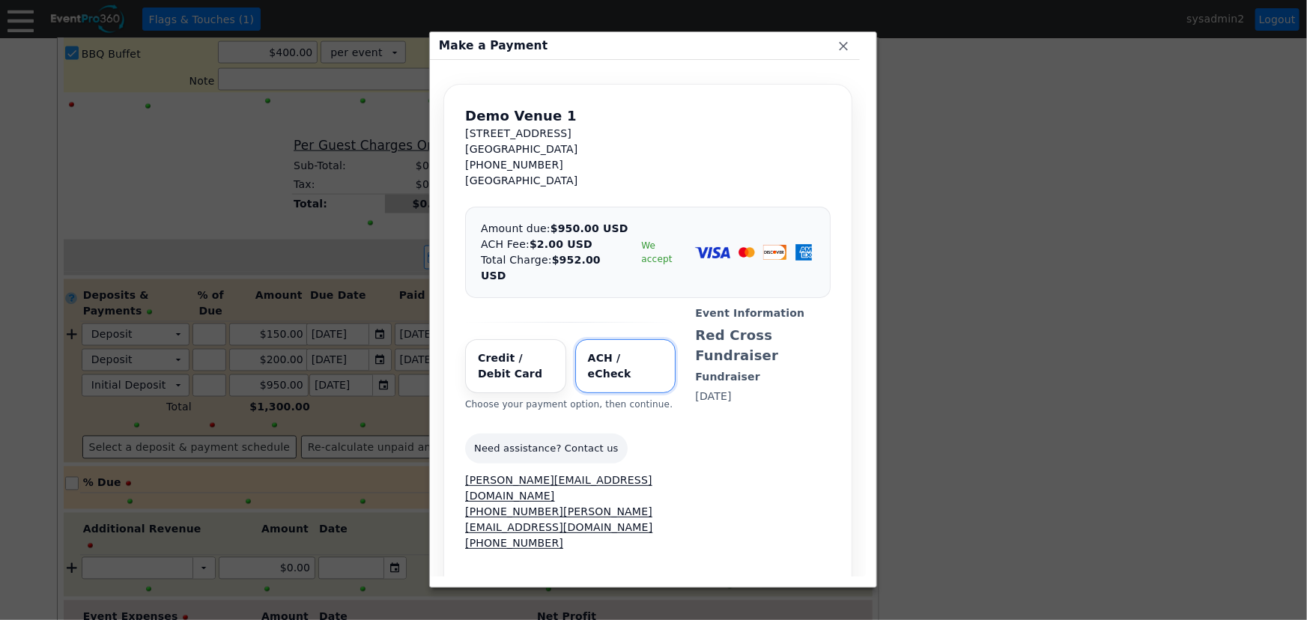
scroll to position [0, 0]
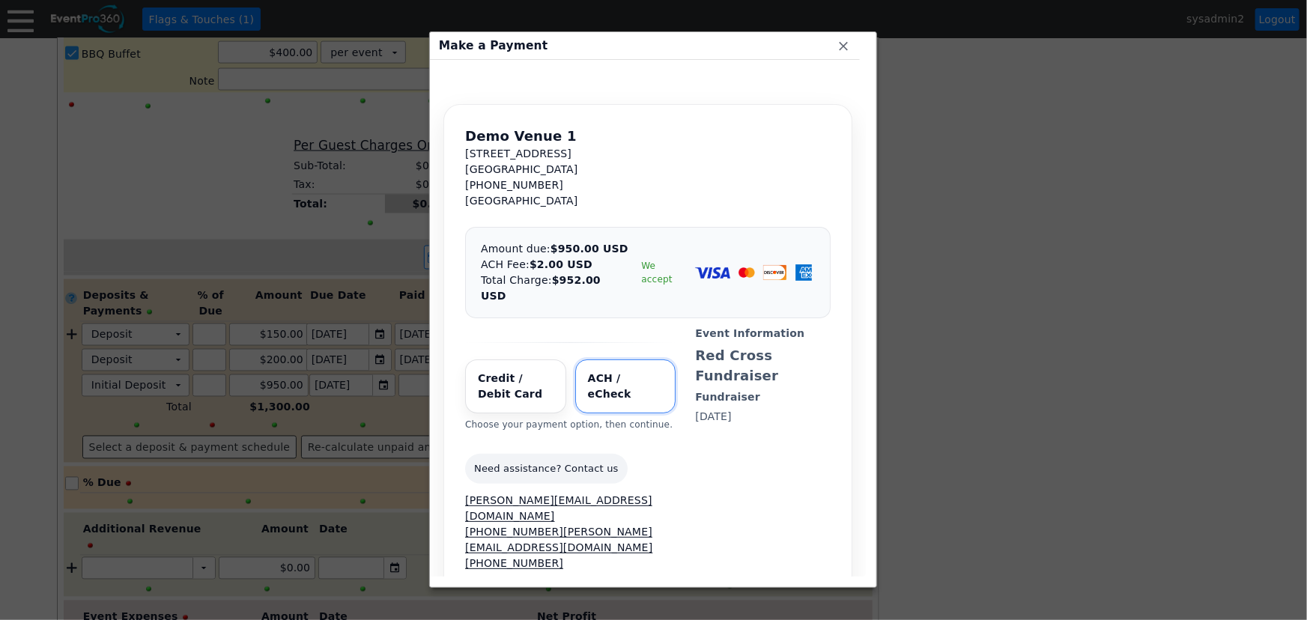
click at [502, 373] on input "Select payment method" at bounding box center [515, 387] width 101 height 54
radio input "true"
click at [616, 369] on input "Select payment method" at bounding box center [625, 387] width 101 height 54
radio input "true"
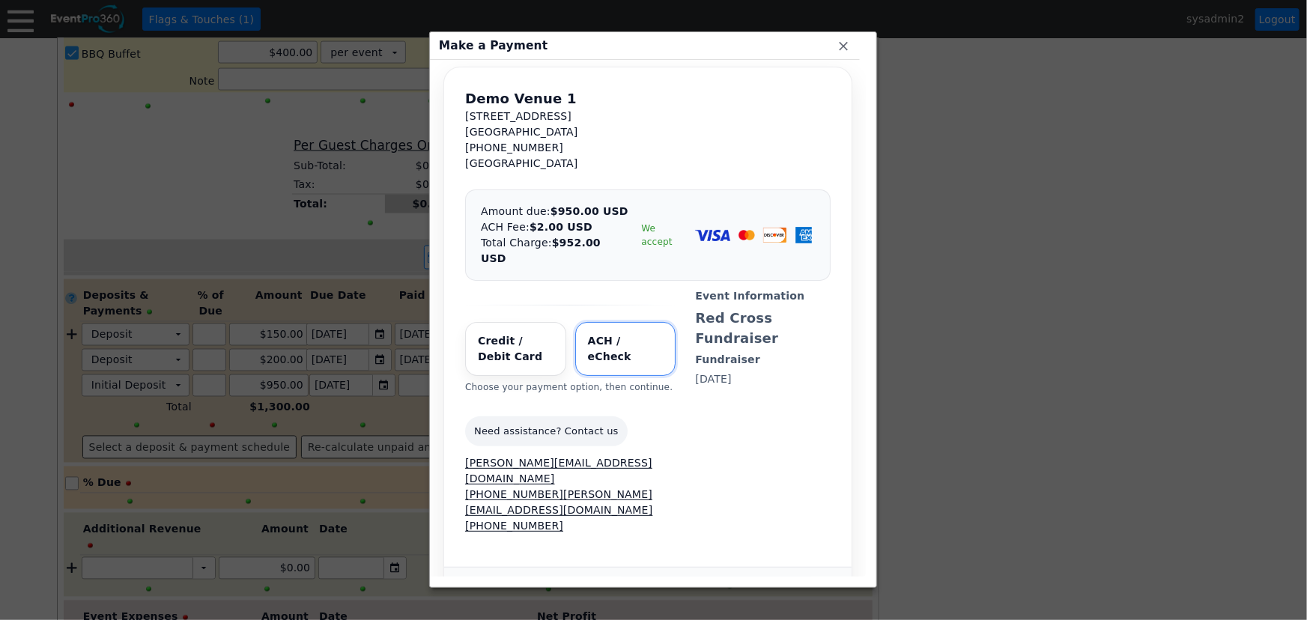
scroll to position [57, 0]
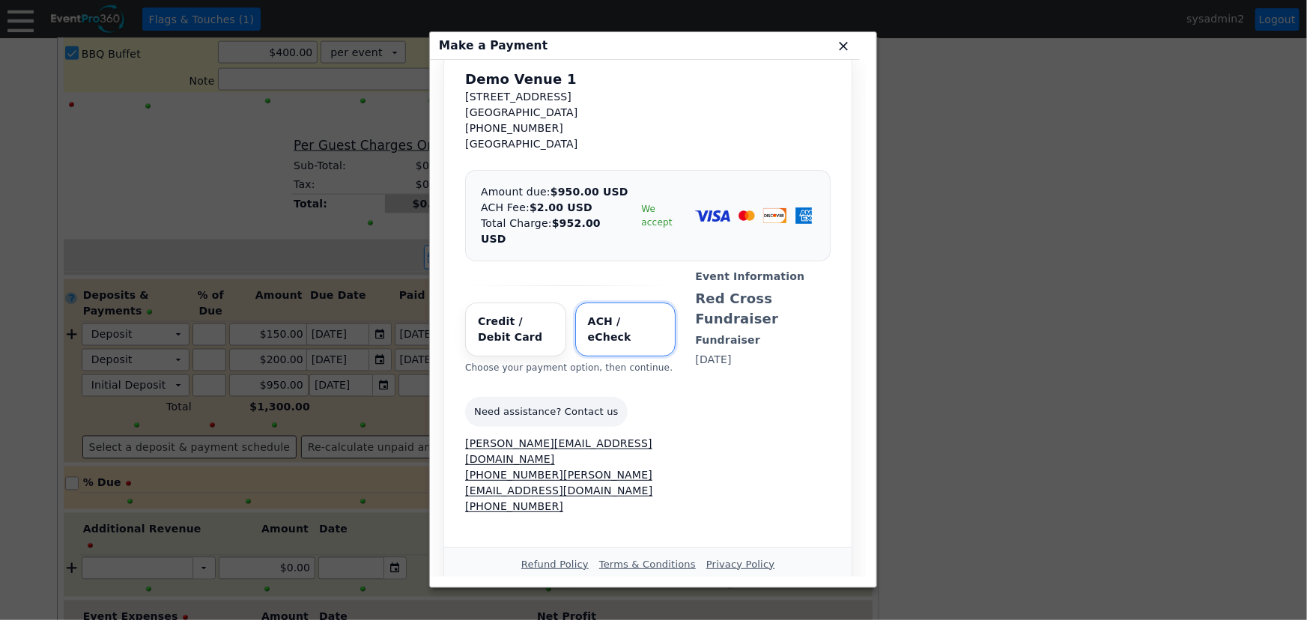
click at [844, 50] on span "x" at bounding box center [843, 45] width 15 height 15
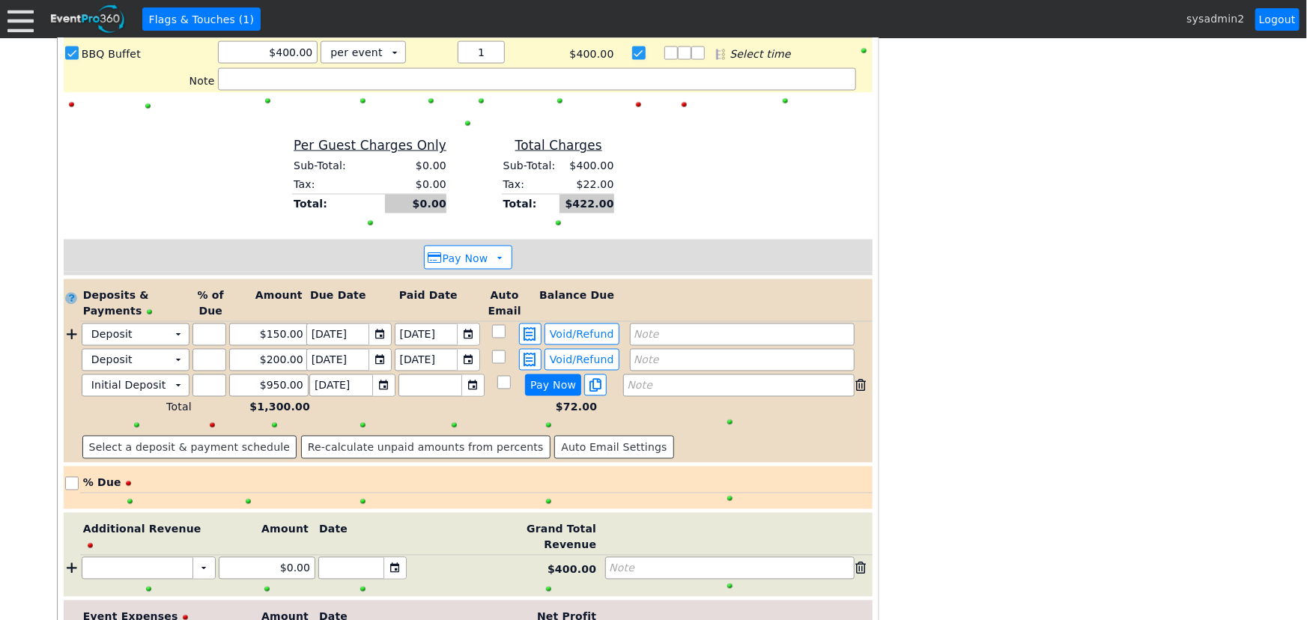
click at [555, 379] on span "Pay Now" at bounding box center [553, 385] width 52 height 13
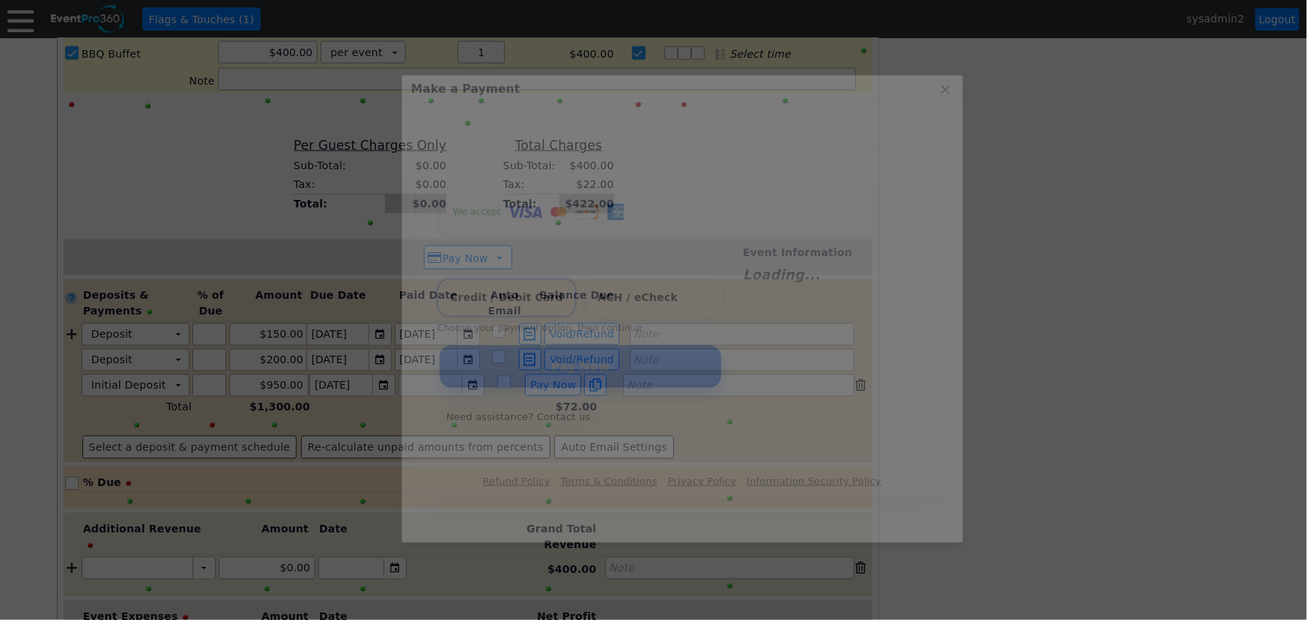
scroll to position [0, 0]
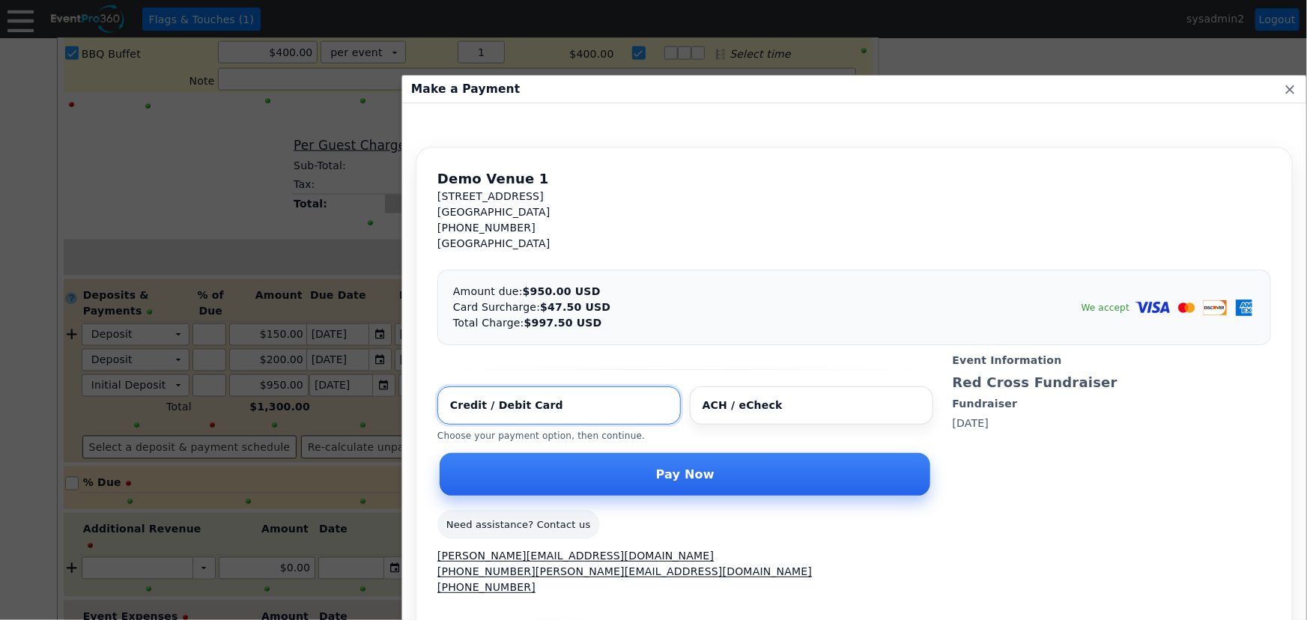
click at [532, 410] on input "Select payment method" at bounding box center [559, 406] width 243 height 38
click at [690, 407] on input "Select payment method" at bounding box center [811, 406] width 243 height 38
radio input "true"
click at [653, 472] on span "Pay Now" at bounding box center [685, 474] width 64 height 15
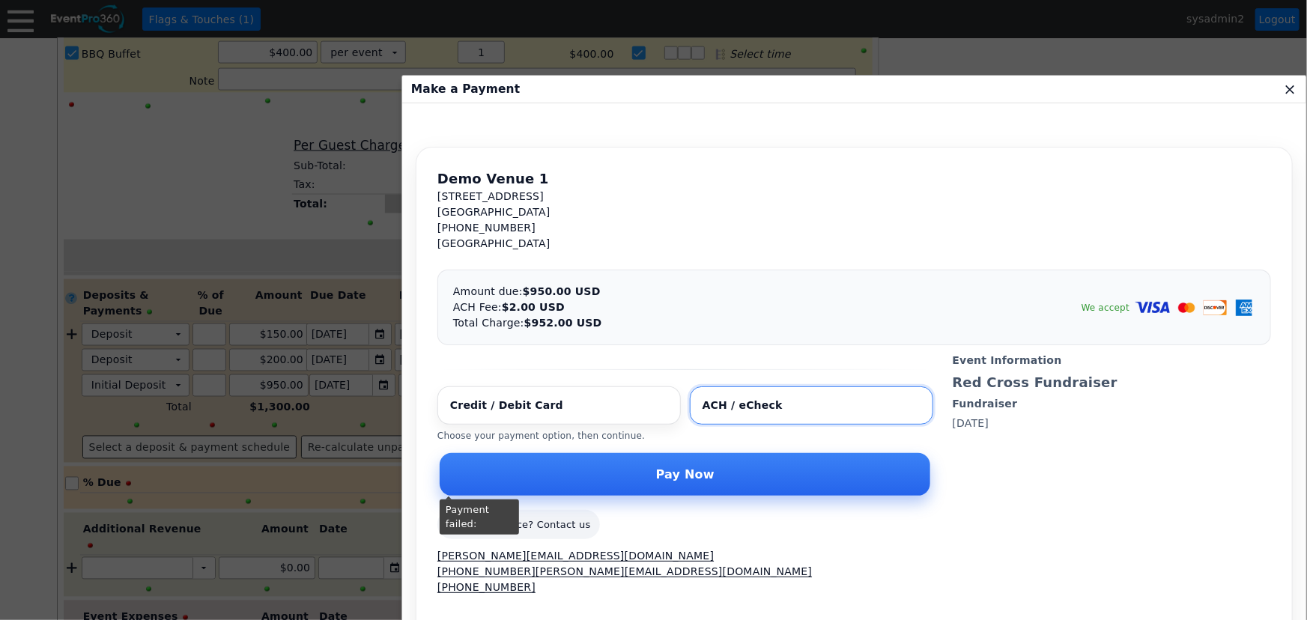
click at [1283, 91] on span "x" at bounding box center [1290, 89] width 15 height 15
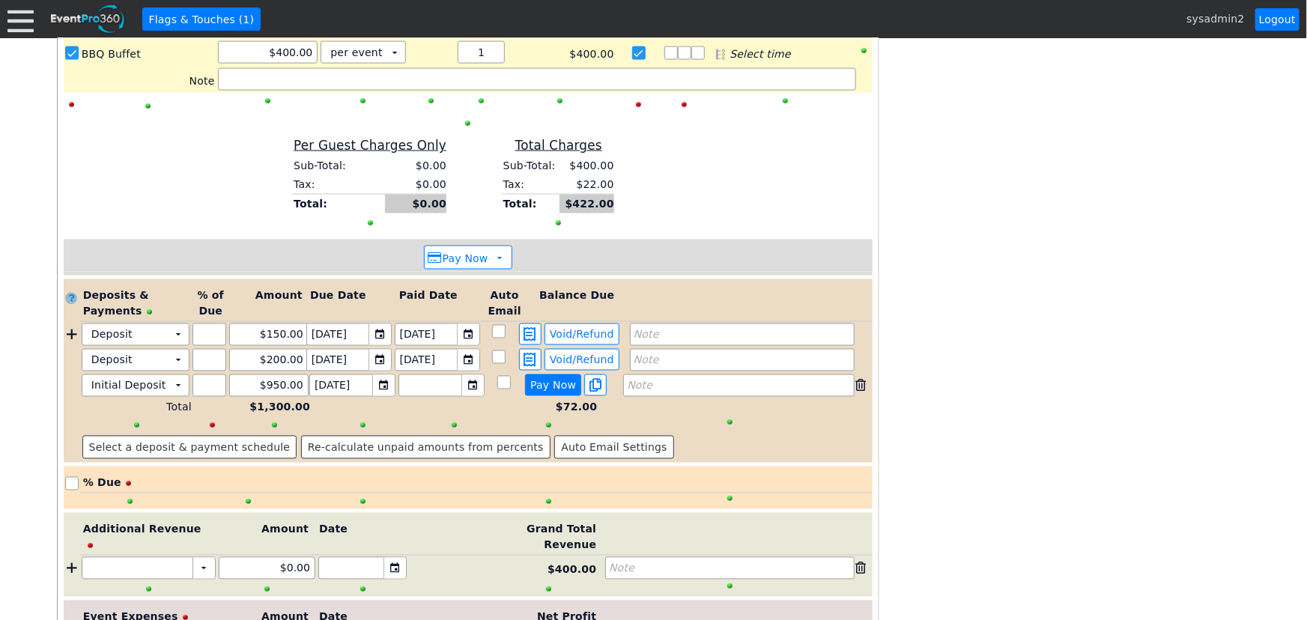
click at [555, 379] on span "Pay Now" at bounding box center [553, 385] width 52 height 13
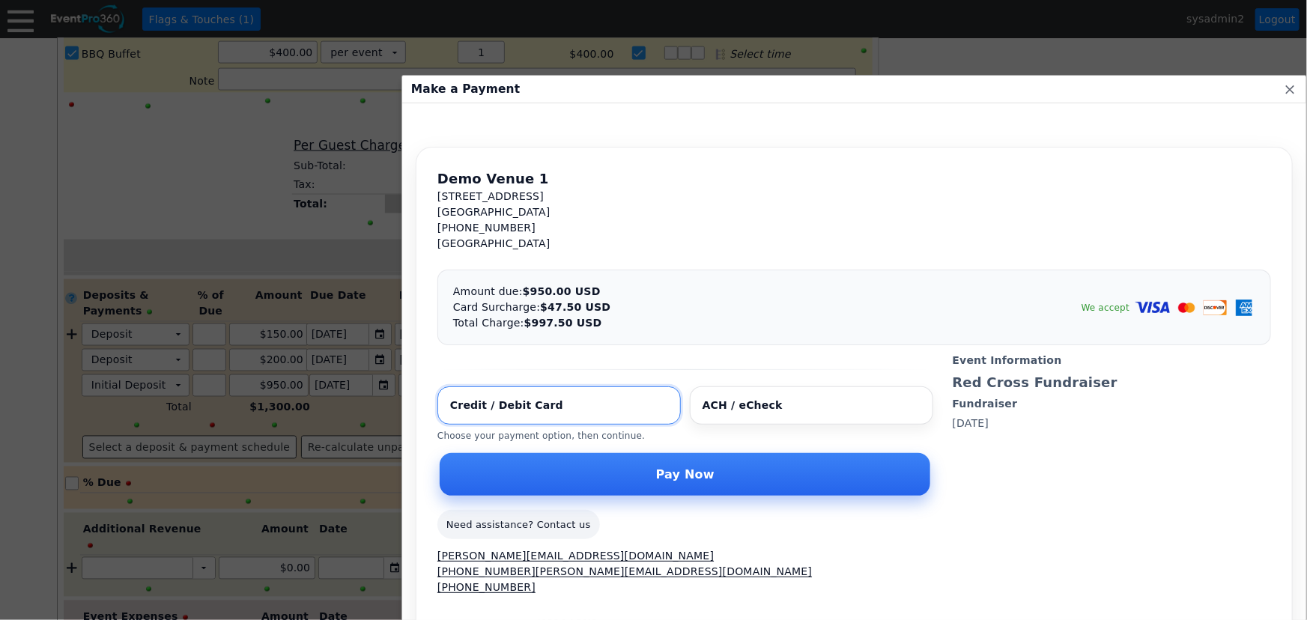
click at [690, 408] on input "Select payment method" at bounding box center [811, 406] width 243 height 38
radio input "true"
click at [653, 477] on span "Pay Now" at bounding box center [685, 474] width 64 height 15
click at [1283, 88] on span "x" at bounding box center [1290, 89] width 15 height 15
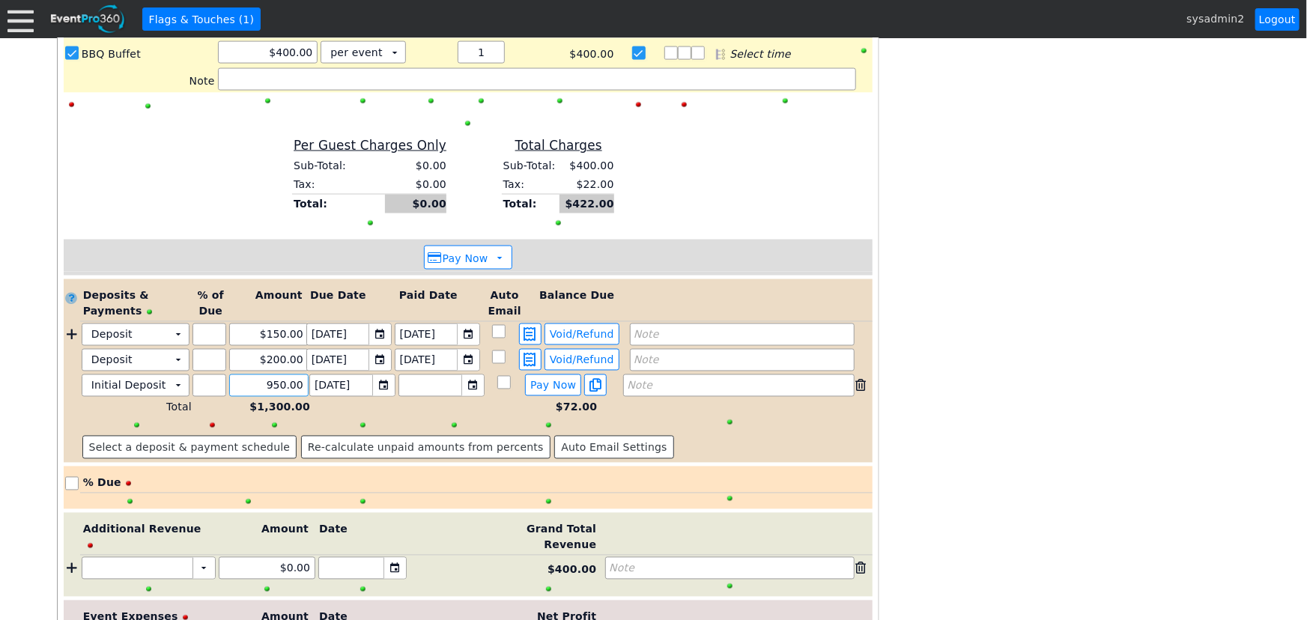
drag, startPoint x: 240, startPoint y: 362, endPoint x: 321, endPoint y: 370, distance: 82.1
click at [321, 375] on div "Initial Deposit Χ ▼ Χ Χ 950.00 ▼ Χ 9/30/2025 ▼ Χ ● Pay Now ● Pay Now Note" at bounding box center [476, 386] width 793 height 22
type input "$100.00"
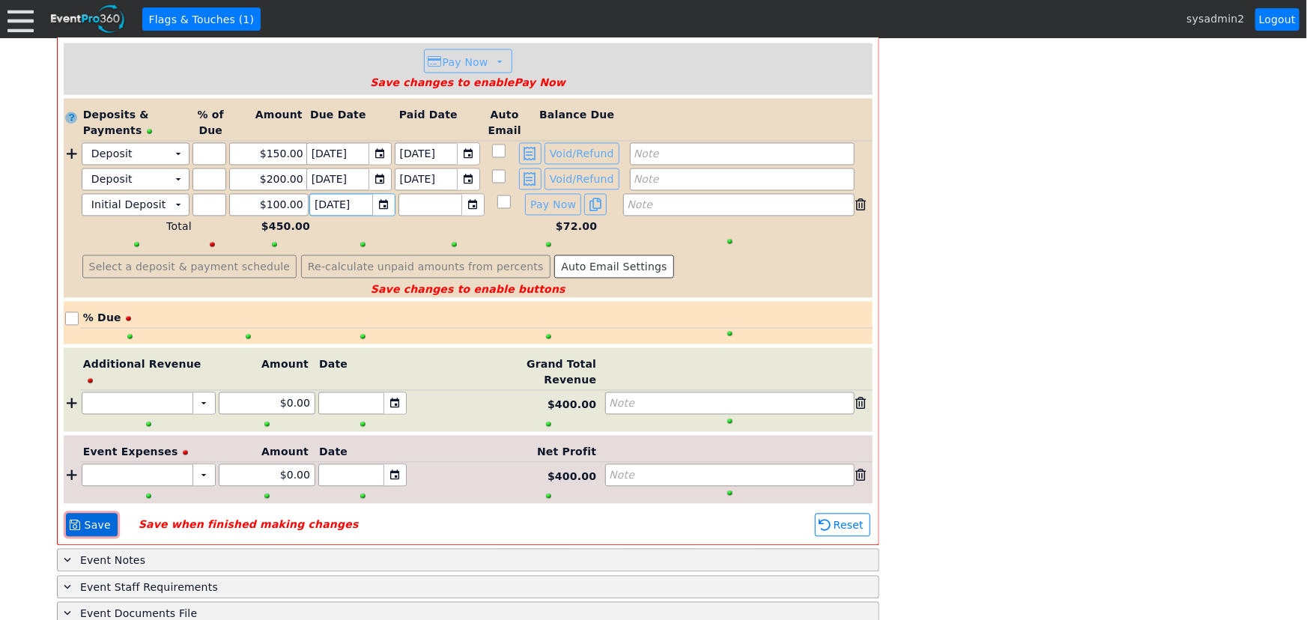
click at [86, 518] on span "Save" at bounding box center [98, 525] width 32 height 15
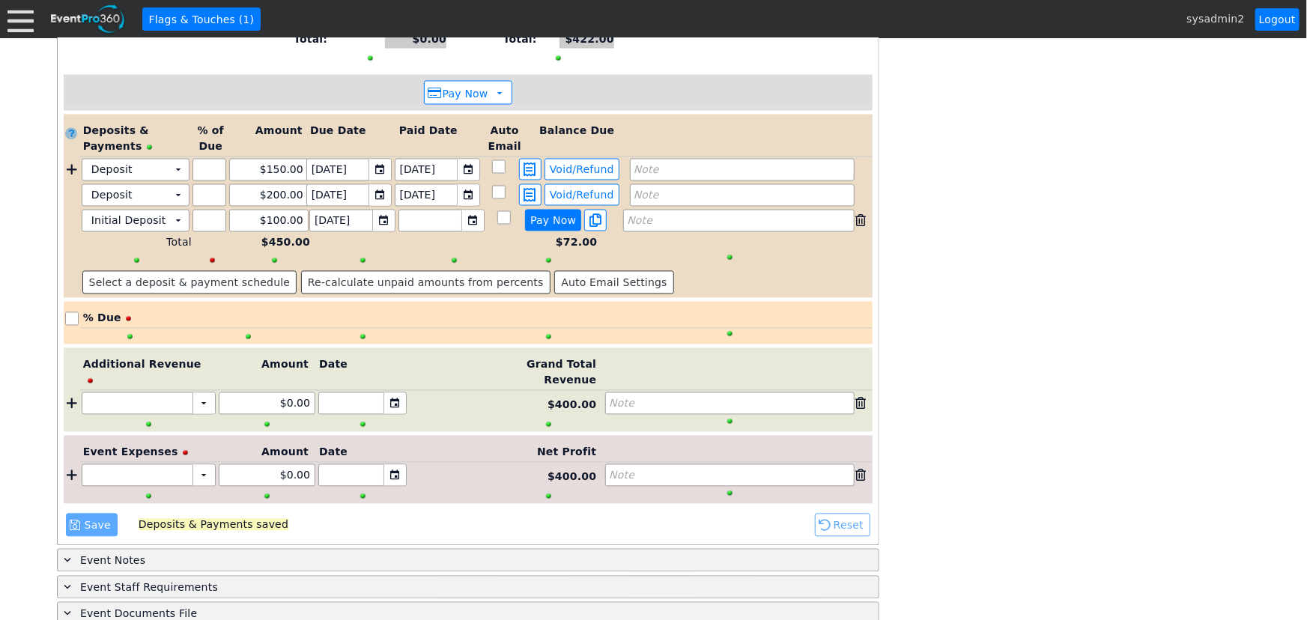
click at [551, 214] on span "Pay Now" at bounding box center [553, 220] width 52 height 13
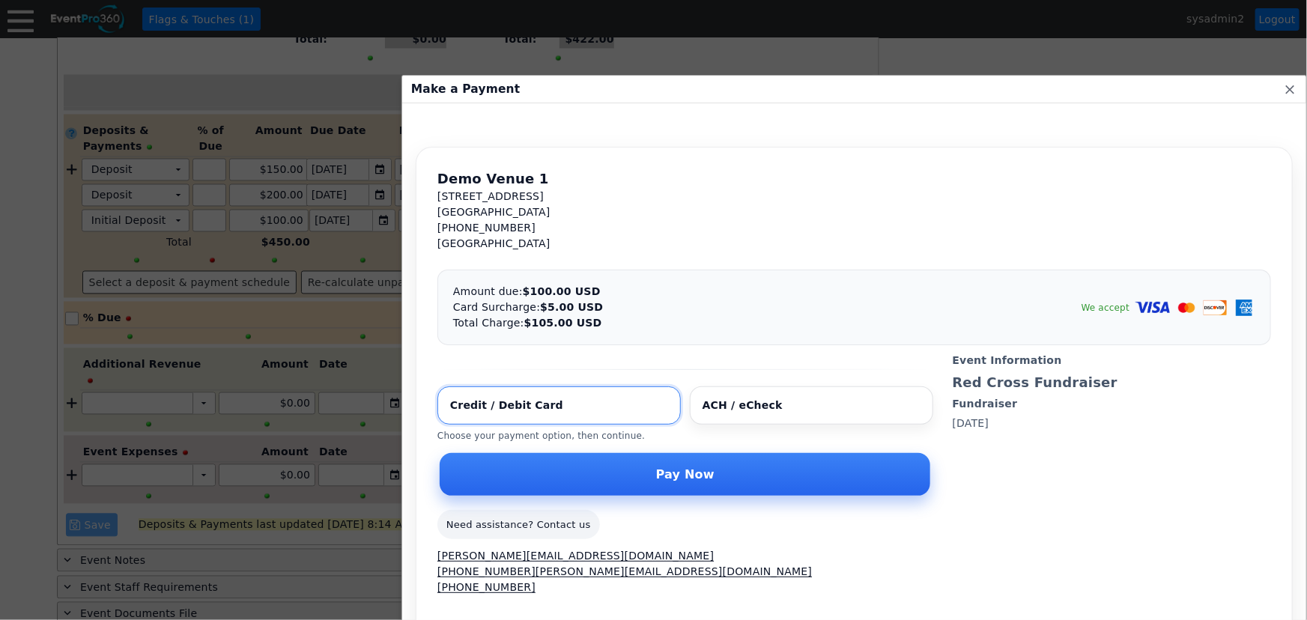
click at [700, 407] on input "Select payment method" at bounding box center [811, 406] width 243 height 38
radio input "true"
click at [651, 467] on span "● Pay Now" at bounding box center [685, 474] width 458 height 16
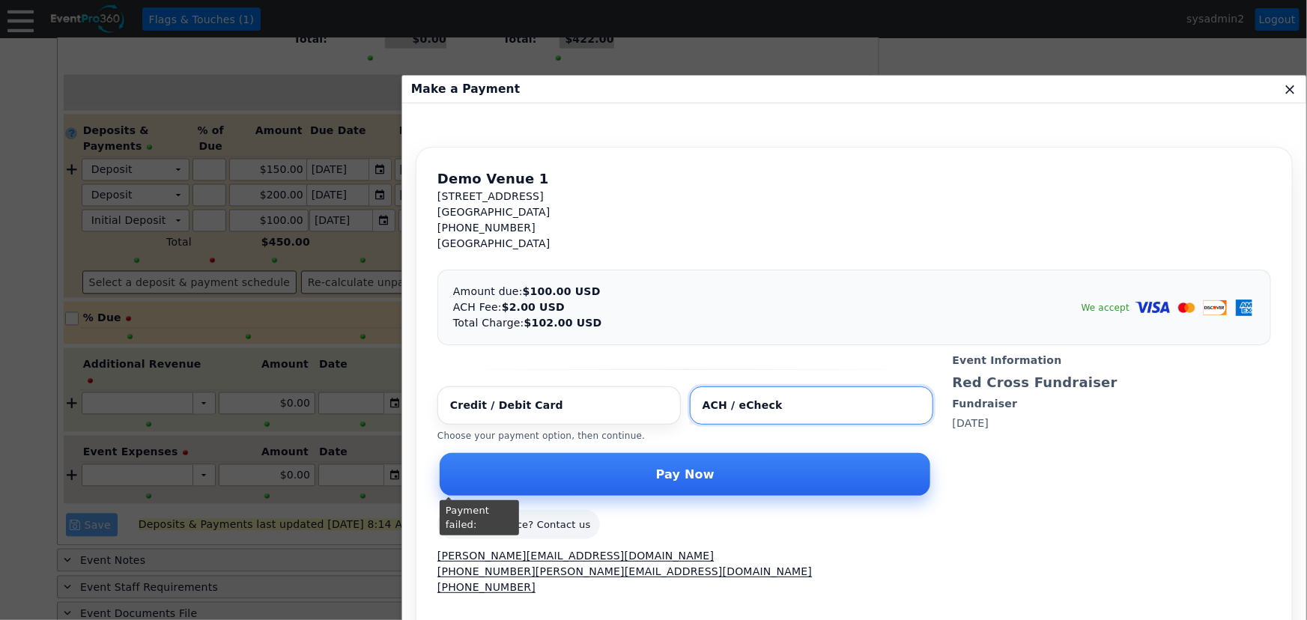
click at [1283, 91] on span "x" at bounding box center [1290, 89] width 15 height 15
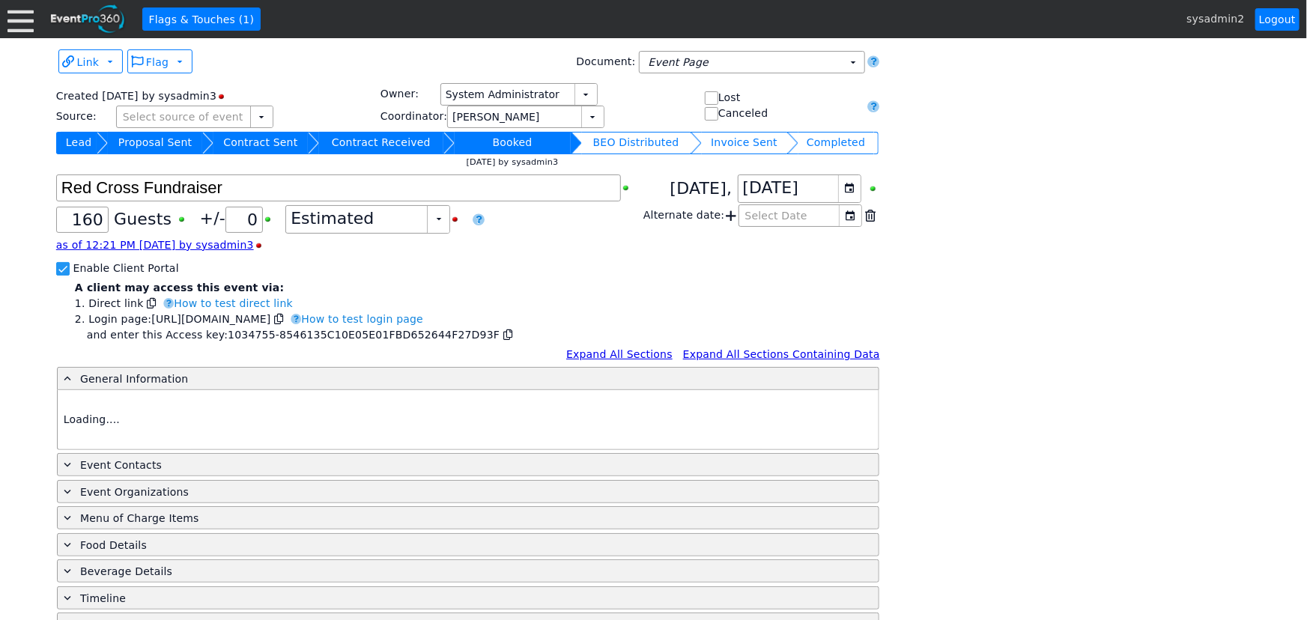
type input "Demo Venue 1"
type input "Fundraiser"
type input "1034755"
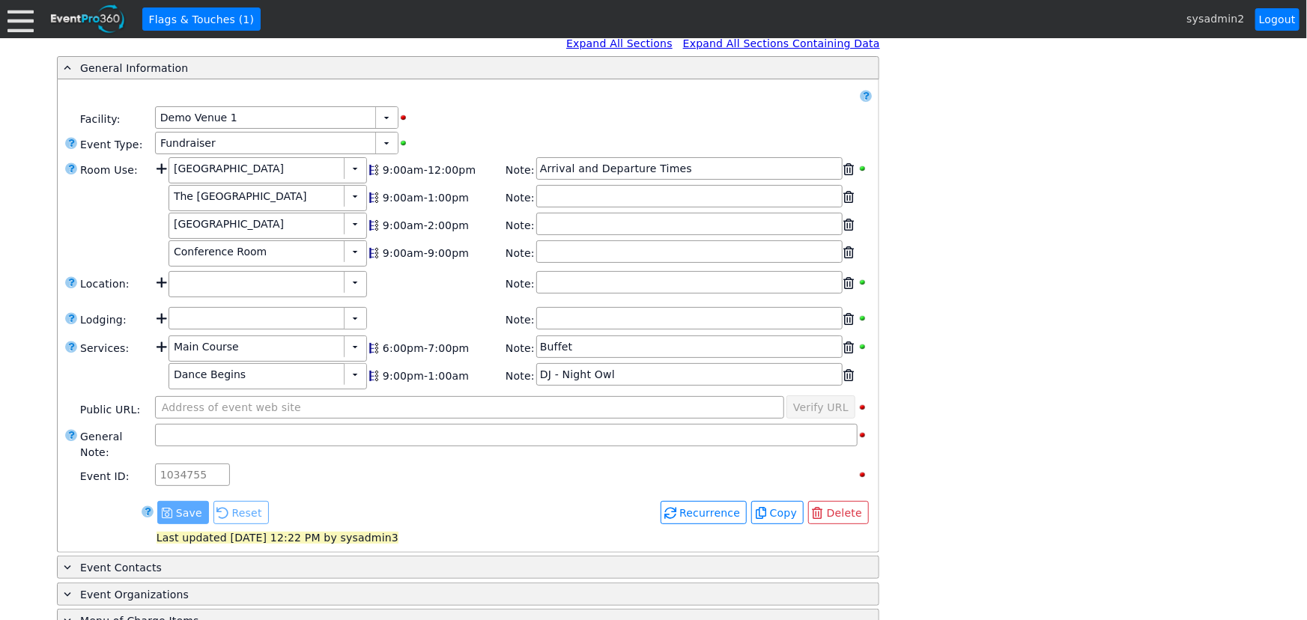
scroll to position [556, 0]
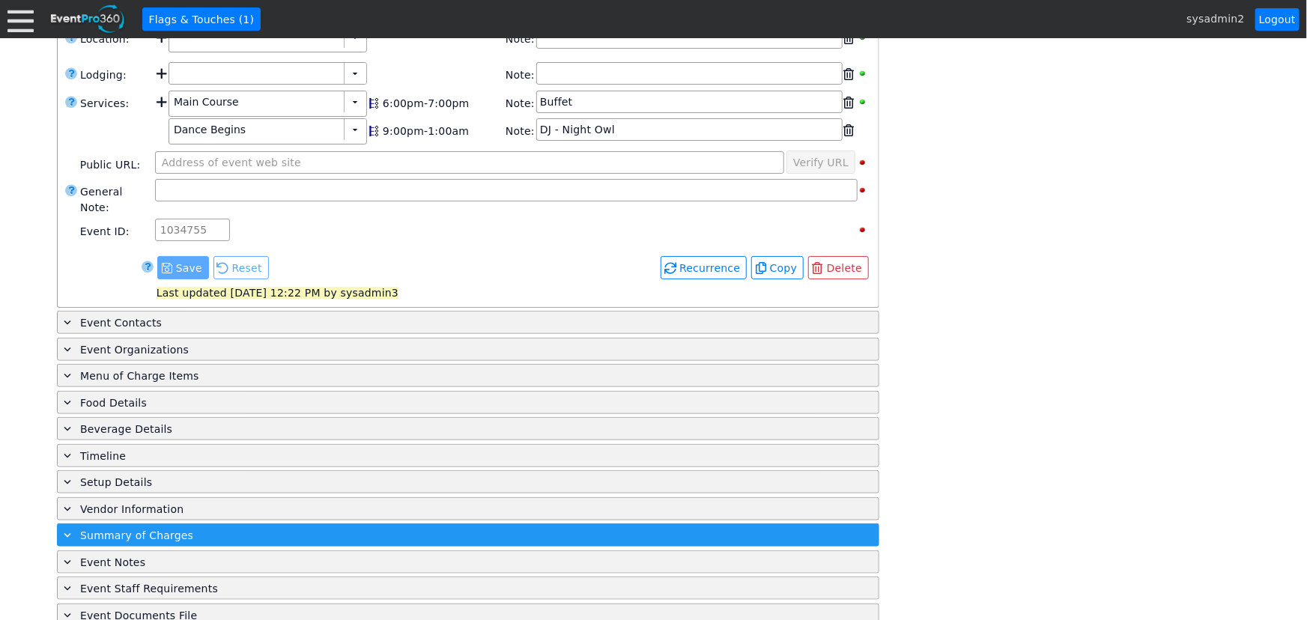
click at [189, 527] on div "+ Summary of Charges" at bounding box center [438, 535] width 754 height 17
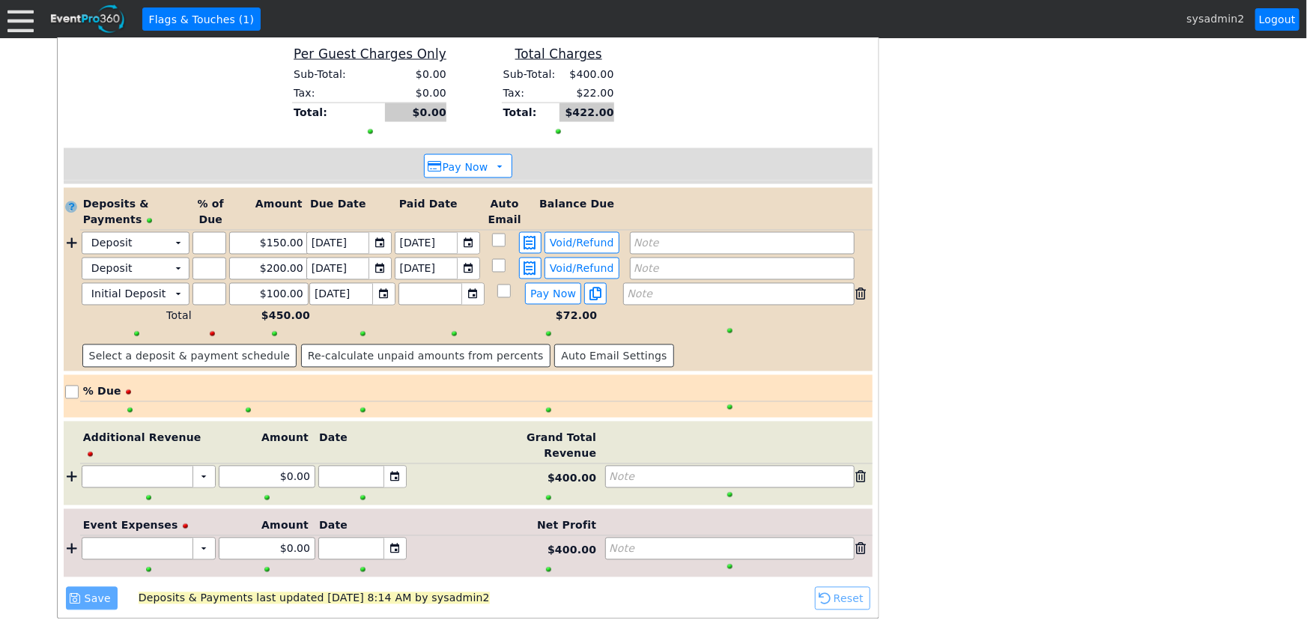
scroll to position [1228, 0]
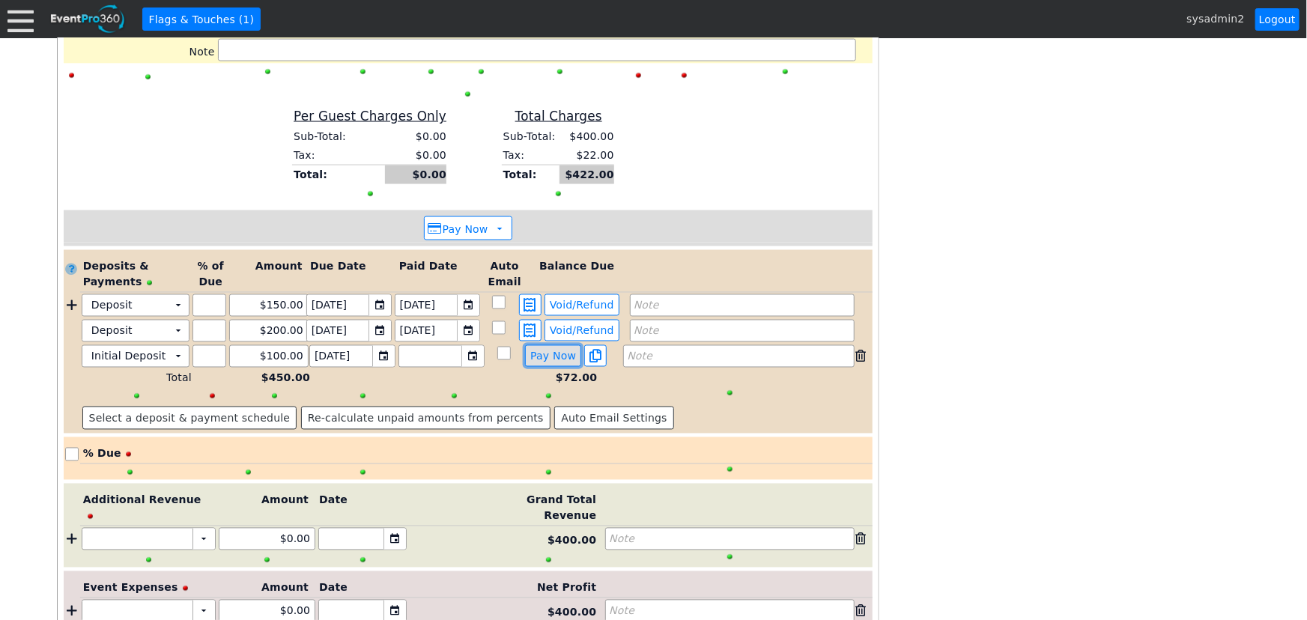
click at [546, 350] on span "Pay Now" at bounding box center [553, 356] width 52 height 13
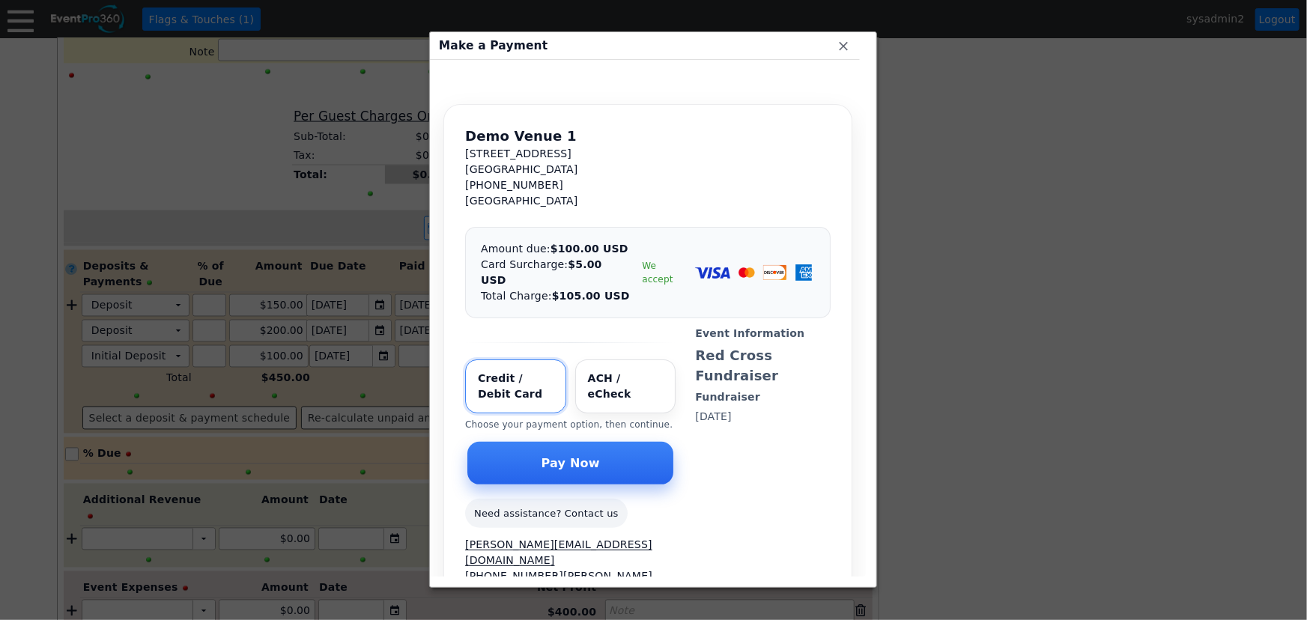
click at [616, 364] on input "Select payment method" at bounding box center [625, 387] width 101 height 54
radio input "true"
click at [578, 455] on span "Pay Now" at bounding box center [571, 462] width 64 height 15
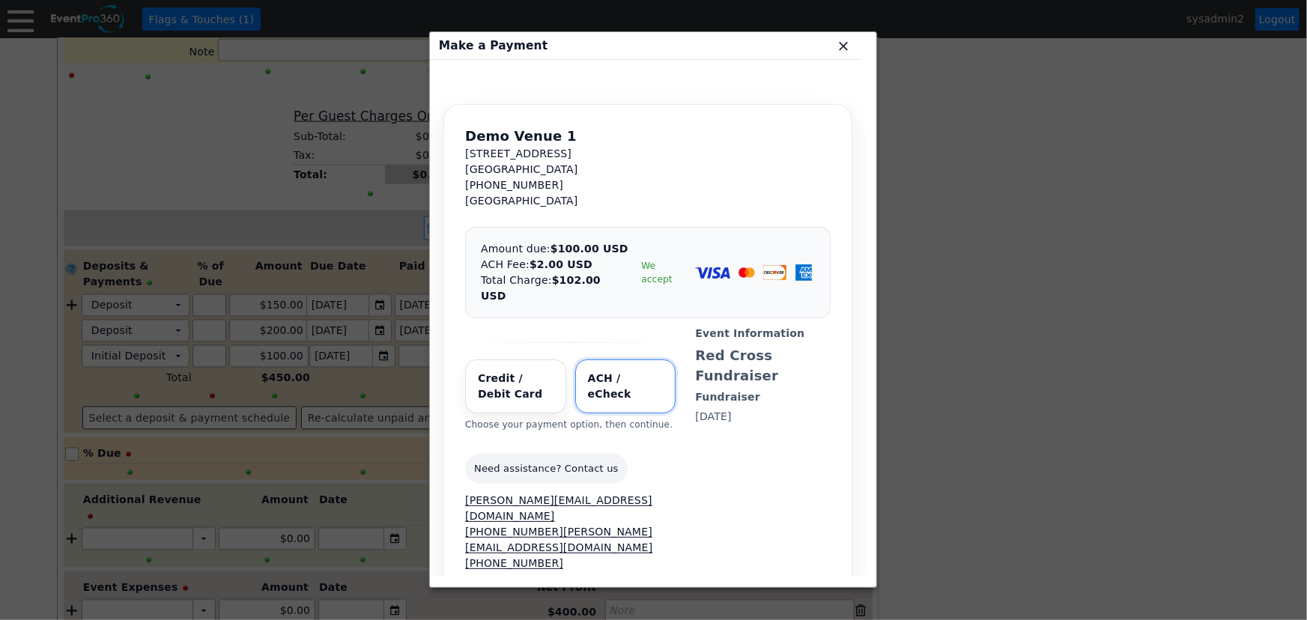
click at [841, 46] on span "x" at bounding box center [843, 45] width 15 height 15
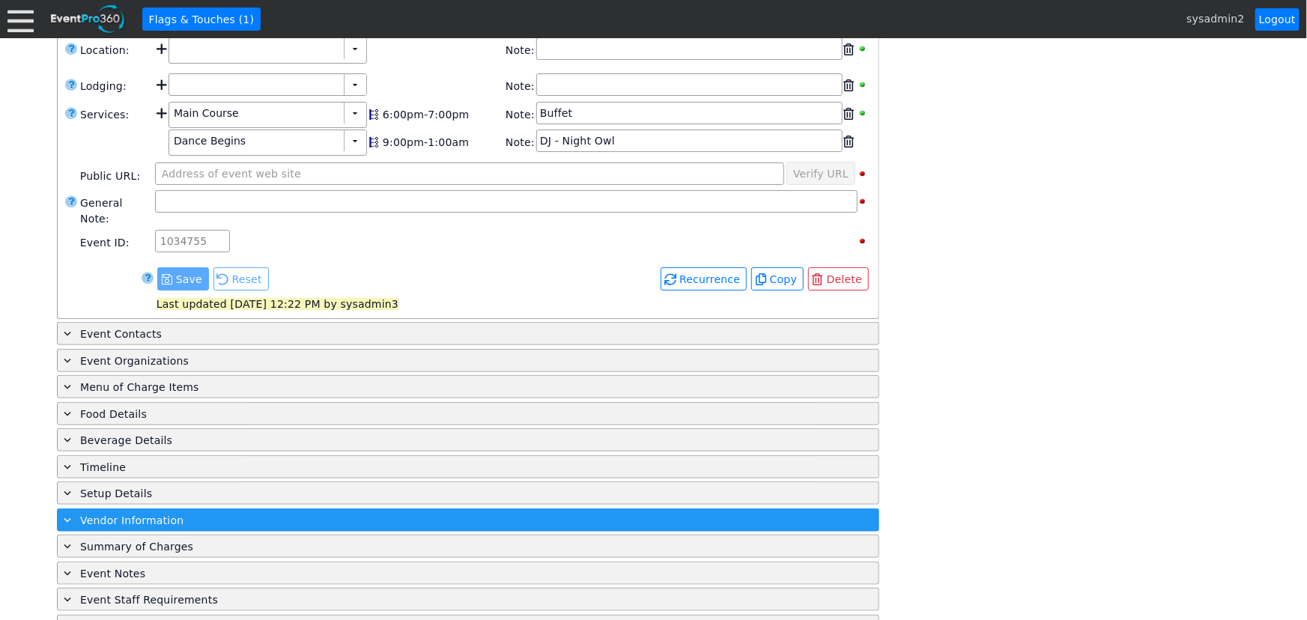
scroll to position [556, 0]
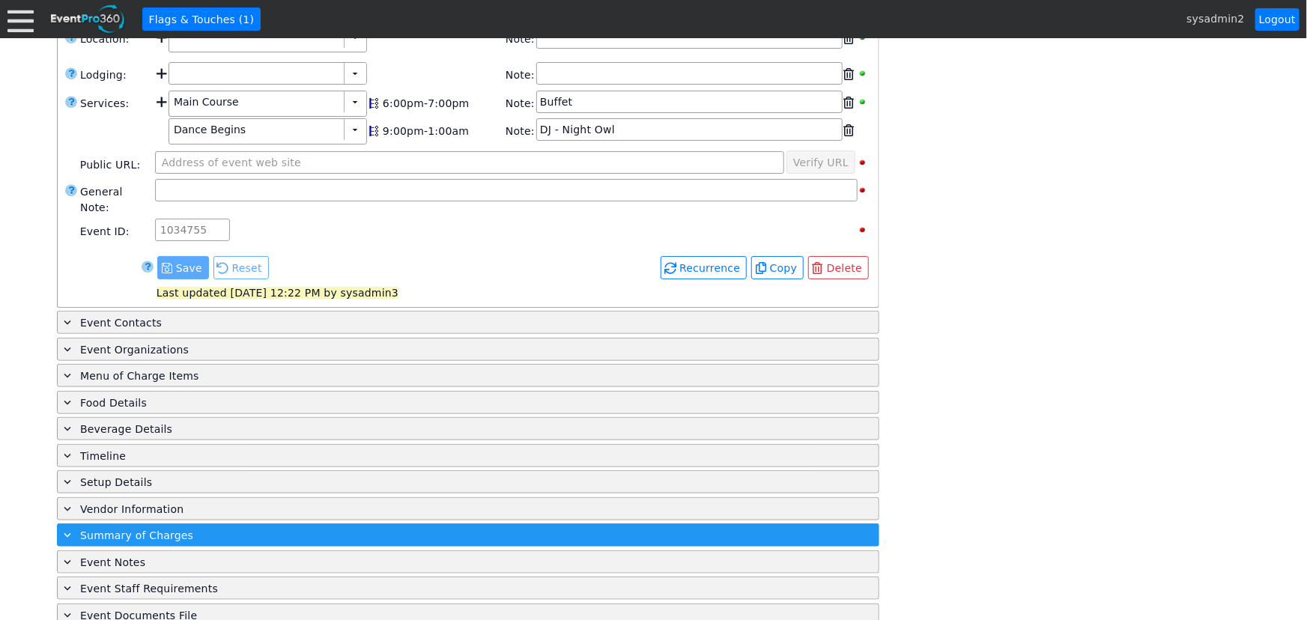
click at [150, 530] on span "Summary of Charges" at bounding box center [136, 536] width 113 height 12
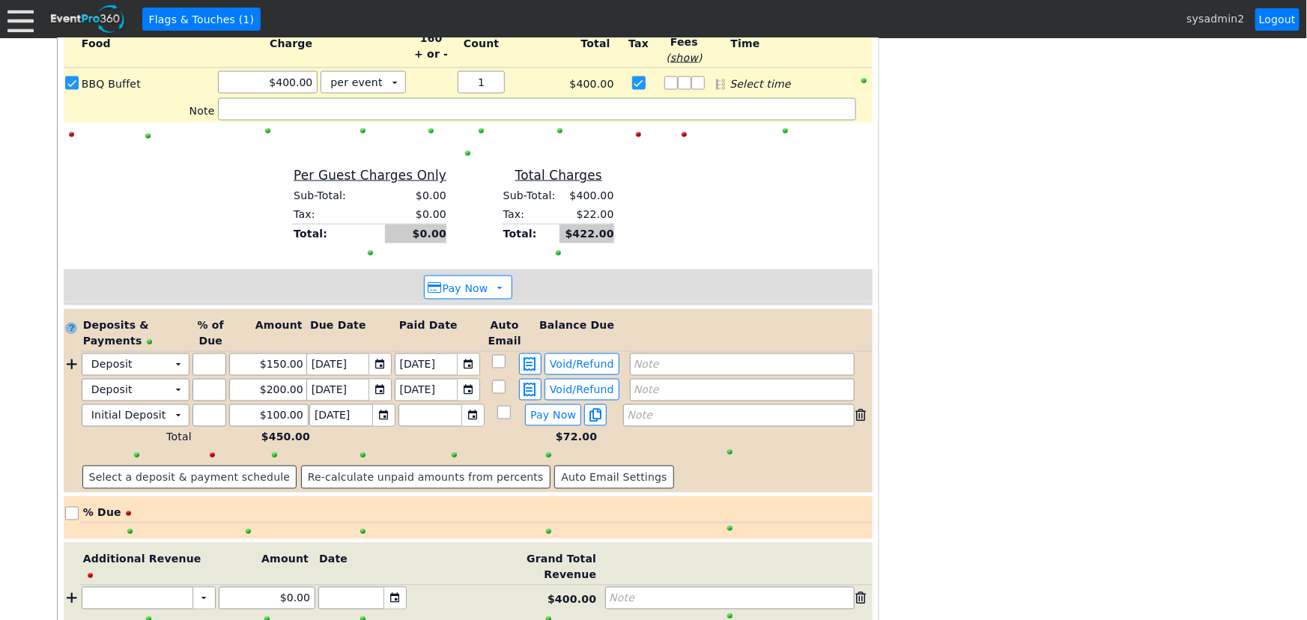
scroll to position [1196, 0]
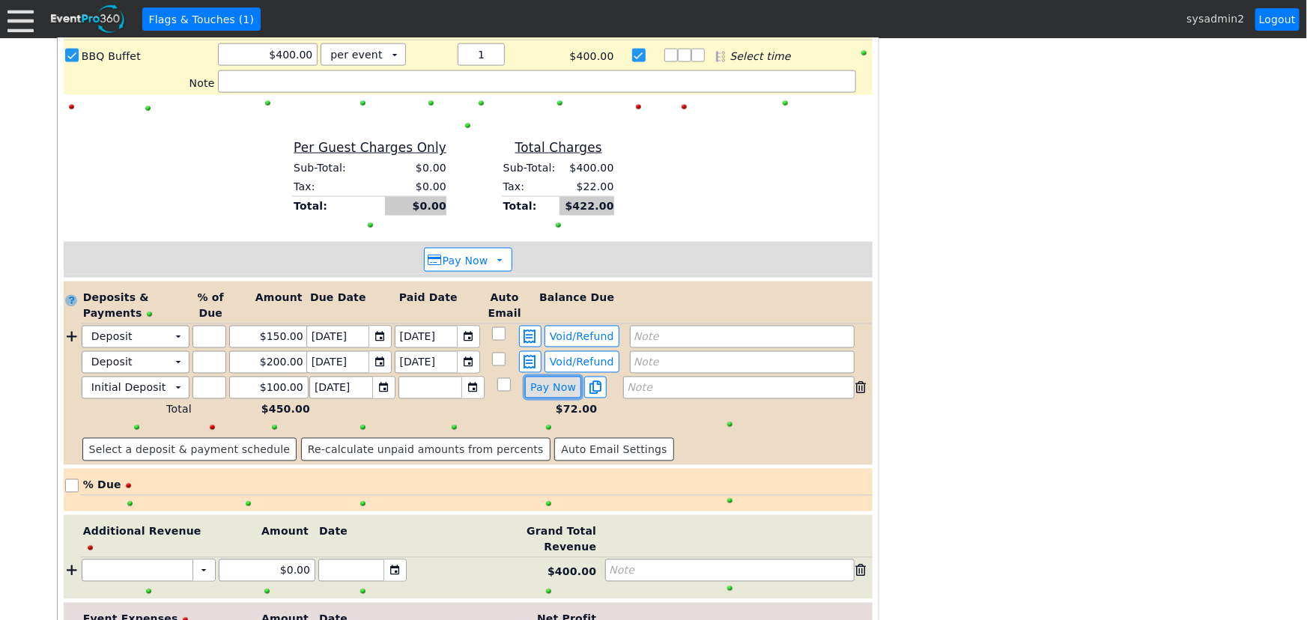
click at [547, 381] on span "Pay Now" at bounding box center [553, 387] width 52 height 13
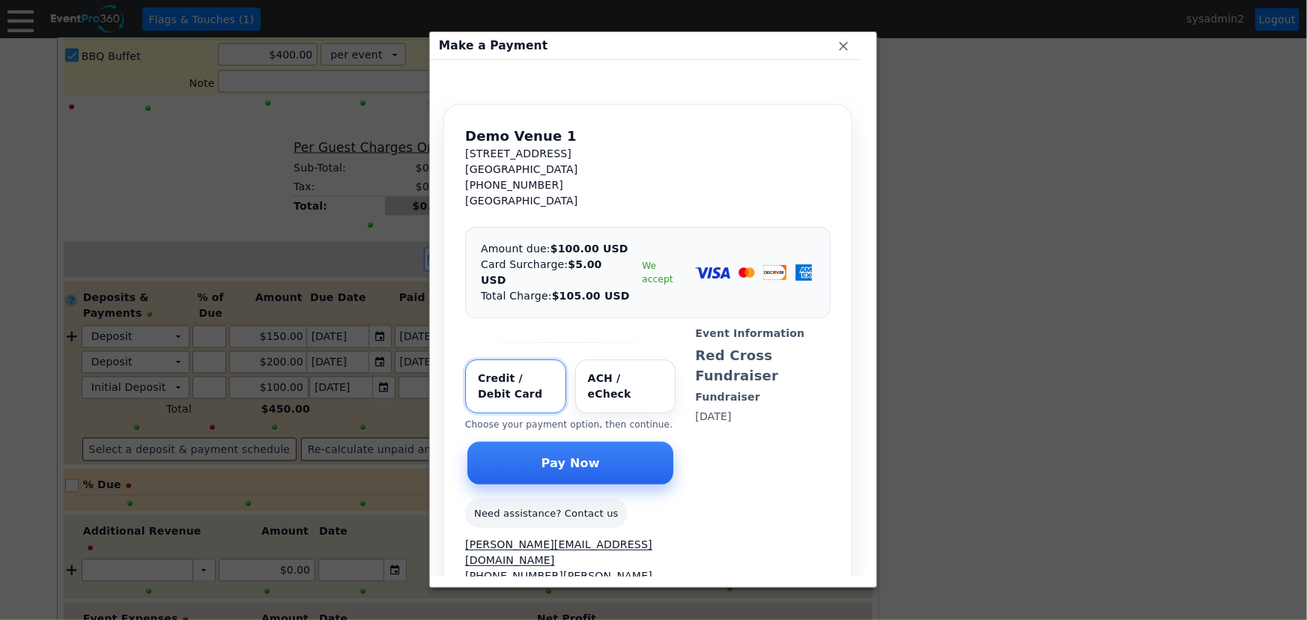
click at [615, 361] on input "Select payment method" at bounding box center [625, 387] width 101 height 54
radio input "true"
click at [581, 455] on span "Pay Now" at bounding box center [571, 462] width 64 height 15
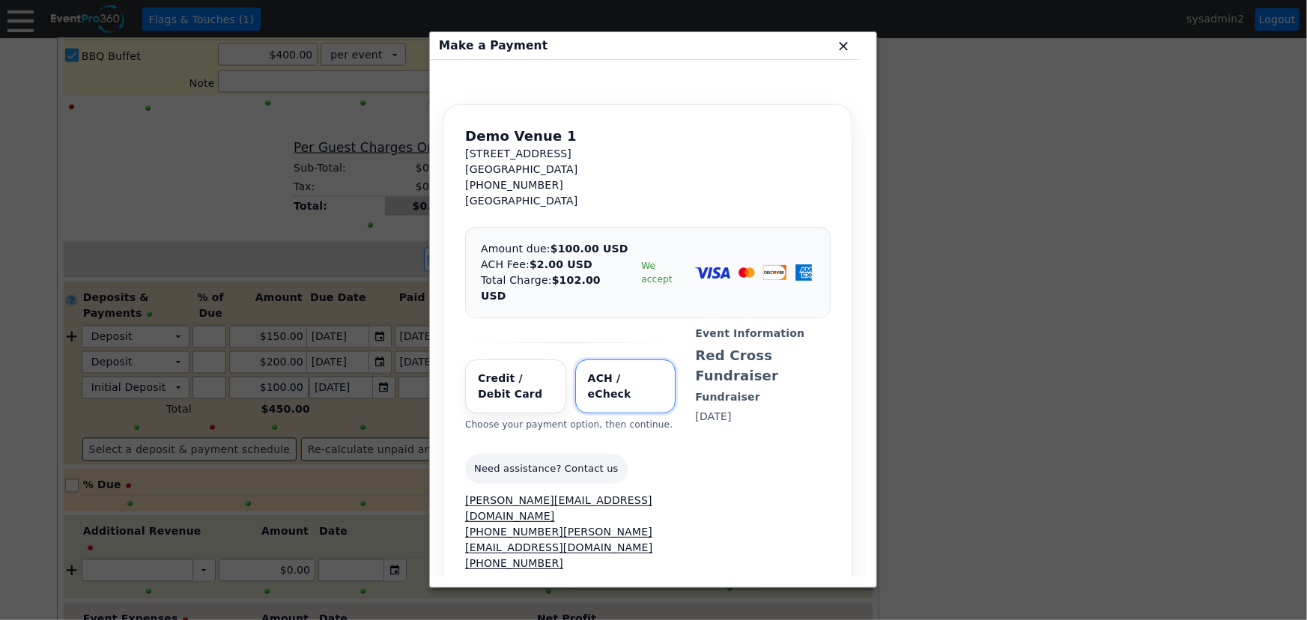
click at [844, 45] on span "x" at bounding box center [843, 45] width 15 height 15
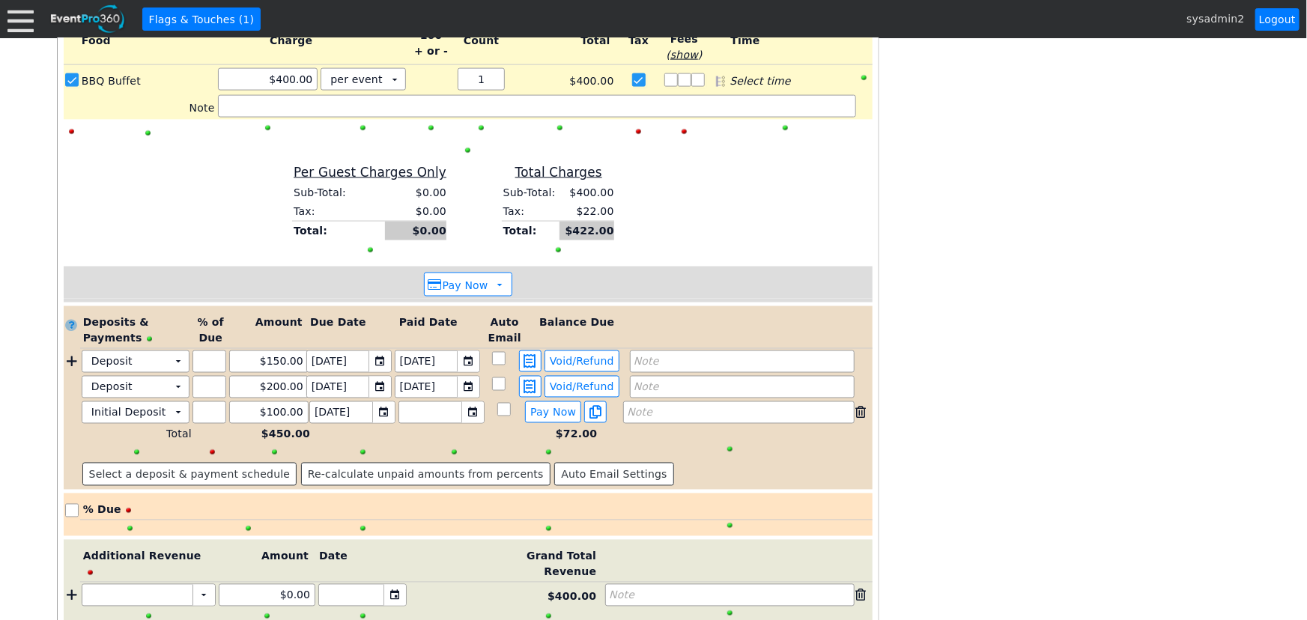
scroll to position [1160, 0]
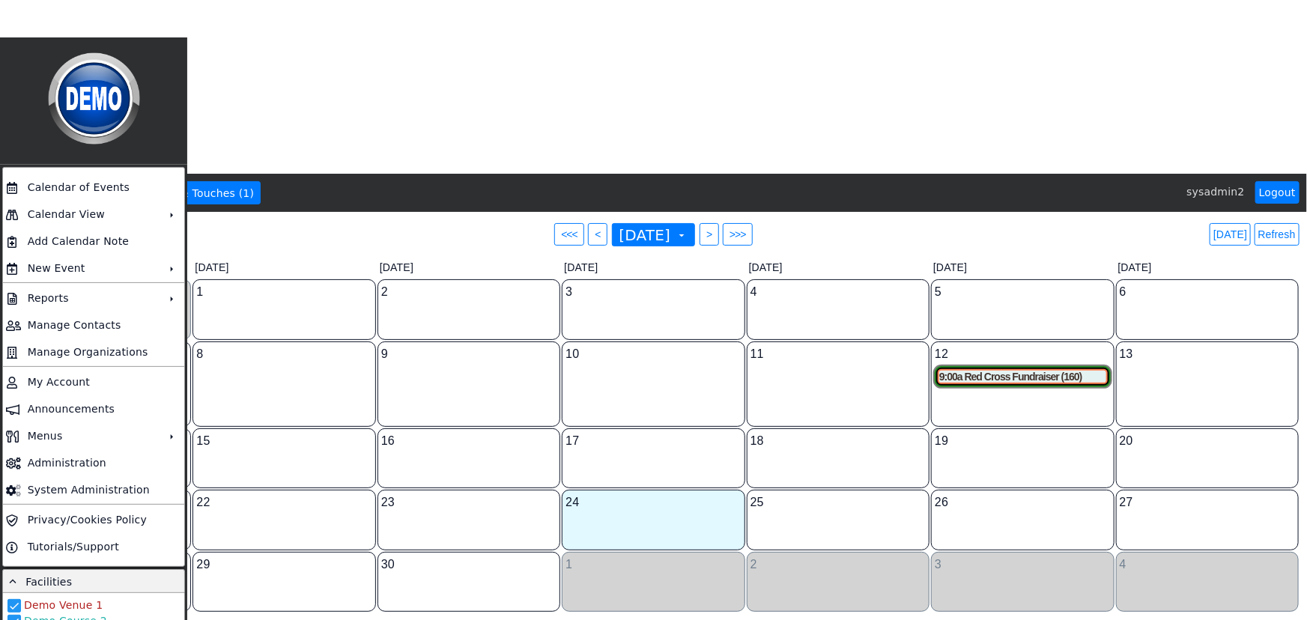
click at [363, 121] on html "Calendar of Events + Calendar View + Add Calendar Note + New Event + Reports + …" at bounding box center [653, 310] width 1307 height 620
